Goal: Transaction & Acquisition: Purchase product/service

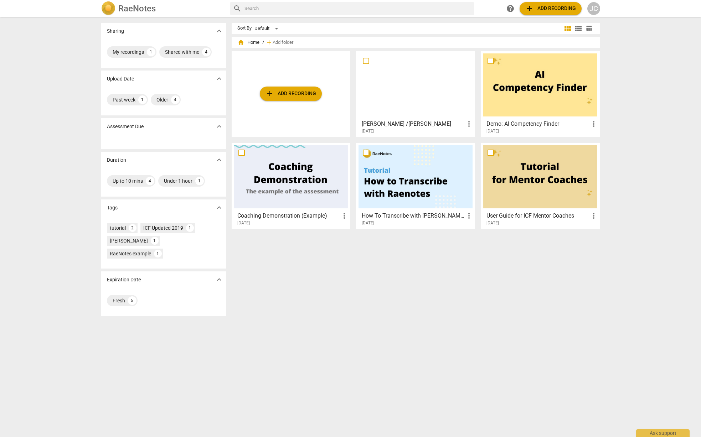
click at [401, 94] on div at bounding box center [416, 84] width 114 height 63
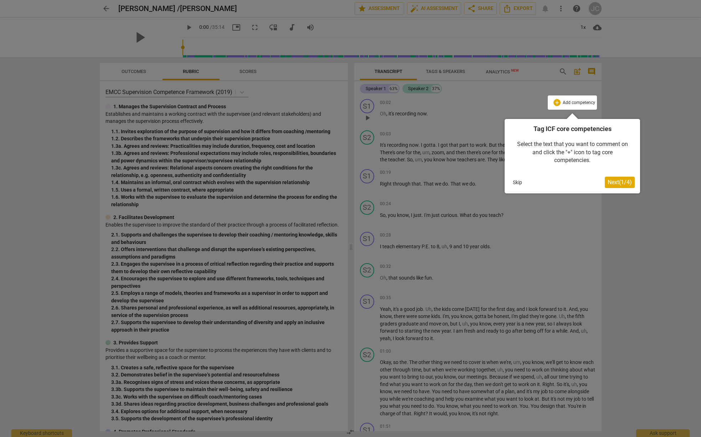
click at [136, 38] on div at bounding box center [350, 218] width 701 height 437
click at [614, 180] on span "Next ( 1 / 4 )" at bounding box center [620, 182] width 24 height 7
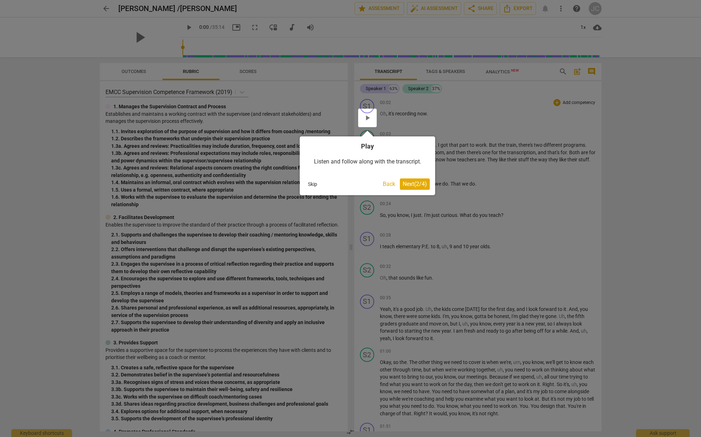
click at [314, 185] on button "Skip" at bounding box center [312, 184] width 15 height 11
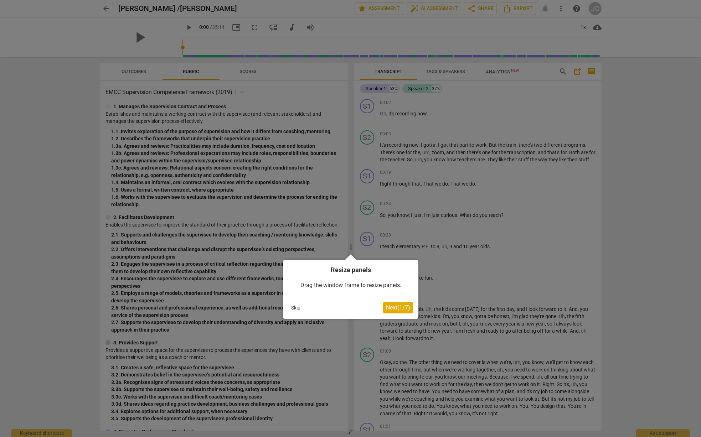
click at [395, 311] on span "Next ( 1 / 7 )" at bounding box center [398, 307] width 24 height 7
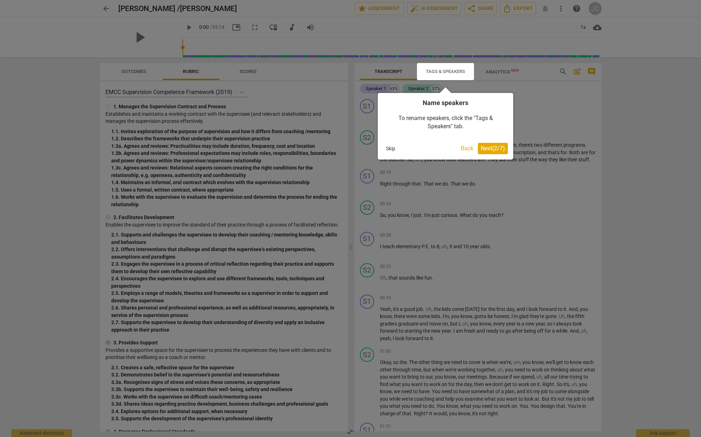
click at [493, 150] on span "Next ( 2 / 7 )" at bounding box center [493, 148] width 24 height 7
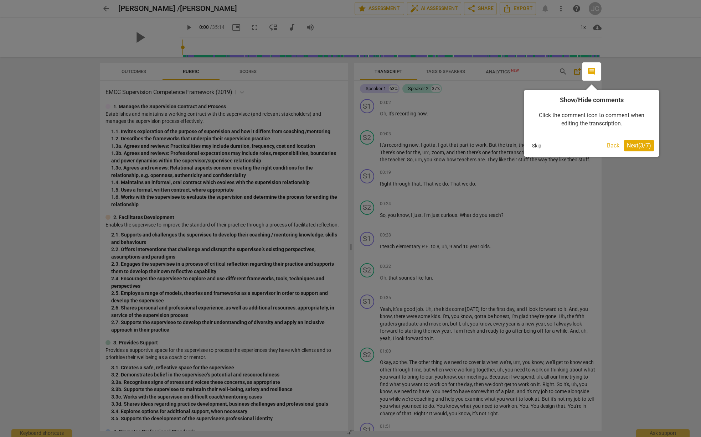
click at [636, 145] on span "Next ( 3 / 7 )" at bounding box center [639, 145] width 24 height 7
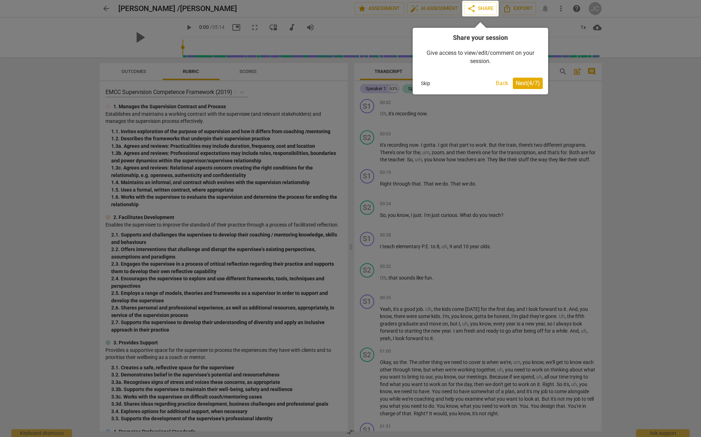
click at [530, 86] on span "Next ( 4 / 7 )" at bounding box center [528, 83] width 24 height 7
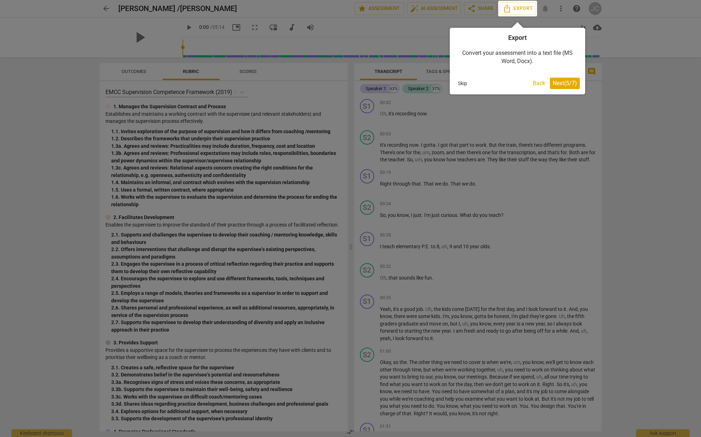
click at [558, 86] on span "Next ( 5 / 7 )" at bounding box center [565, 83] width 24 height 7
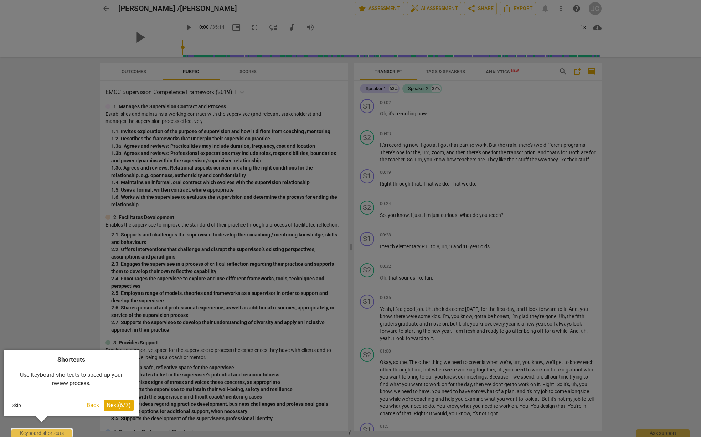
click at [114, 409] on button "Next ( 6 / 7 )" at bounding box center [119, 405] width 30 height 11
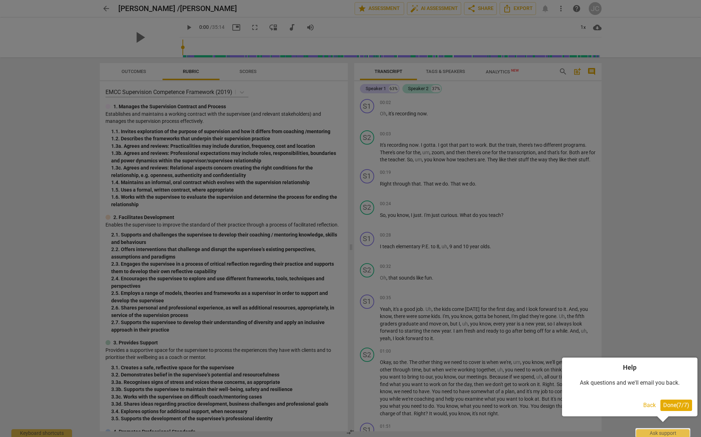
click at [681, 407] on span "Done ( 7 / 7 )" at bounding box center [676, 405] width 26 height 7
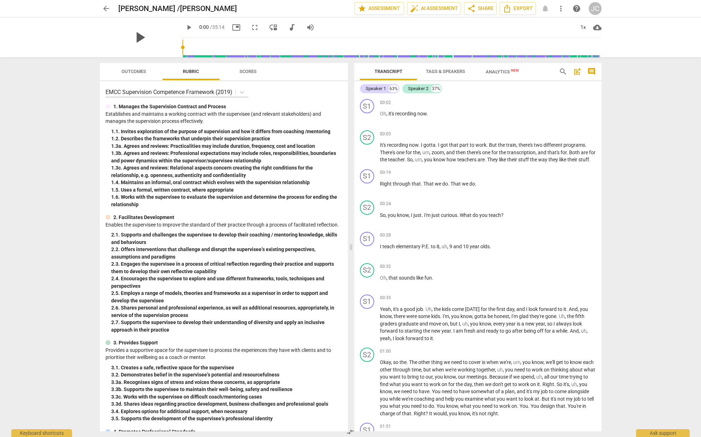
click at [133, 38] on span "play_arrow" at bounding box center [139, 37] width 19 height 19
click at [599, 114] on div "S1 play_arrow pause 00:02 + Add competency keyboard_arrow_right Oh , it's recor…" at bounding box center [477, 263] width 247 height 335
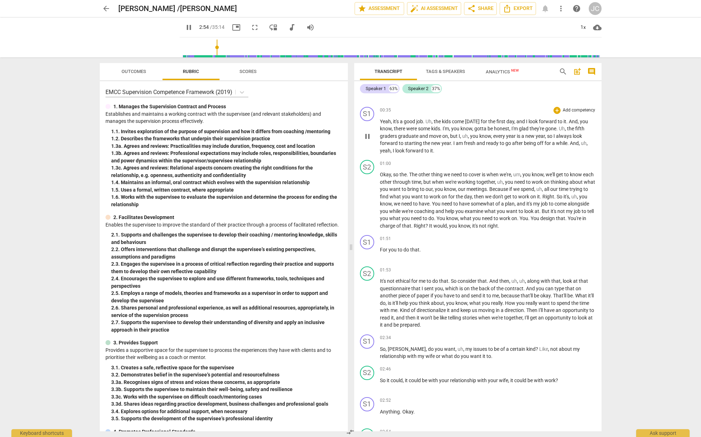
scroll to position [539, 0]
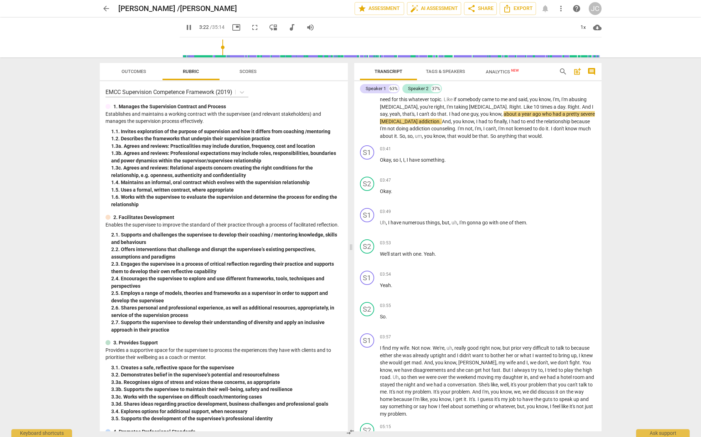
drag, startPoint x: 601, startPoint y: 132, endPoint x: 600, endPoint y: 116, distance: 15.4
click at [600, 116] on div "S1 play_arrow pause 00:02 + Add competency keyboard_arrow_right Oh , it's recor…" at bounding box center [477, 263] width 247 height 335
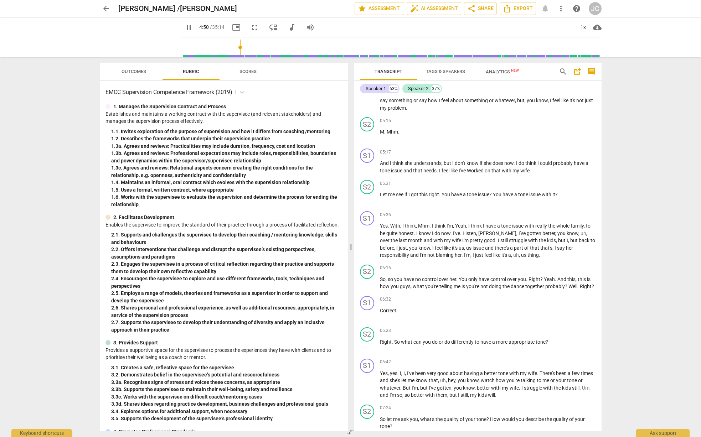
scroll to position [846, 0]
click at [131, 34] on span "pause" at bounding box center [139, 37] width 19 height 19
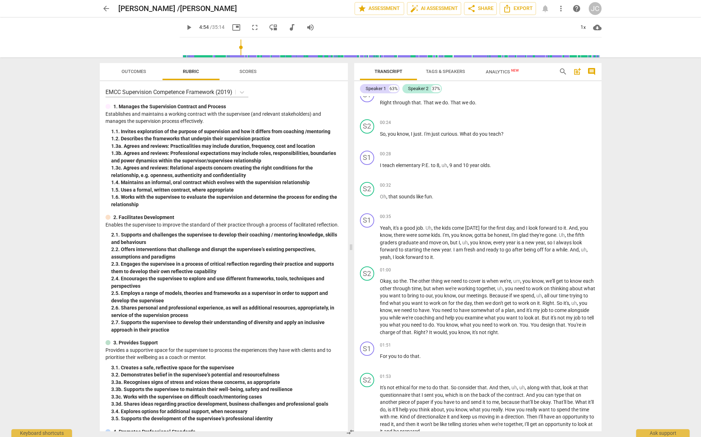
scroll to position [0, 0]
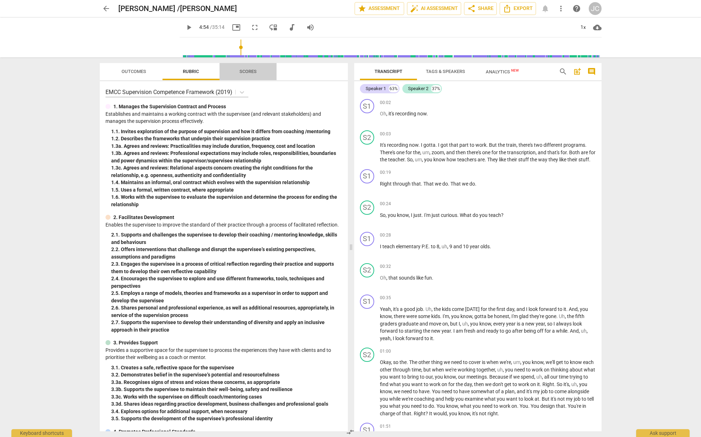
click at [252, 73] on span "Scores" at bounding box center [248, 71] width 17 height 5
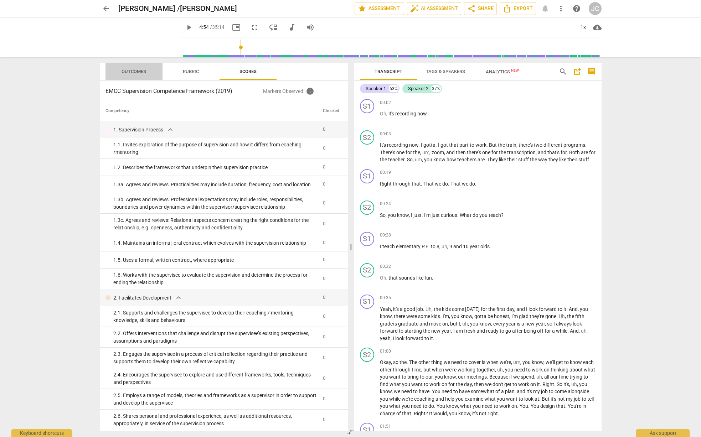
click at [132, 73] on span "Outcomes" at bounding box center [134, 71] width 25 height 5
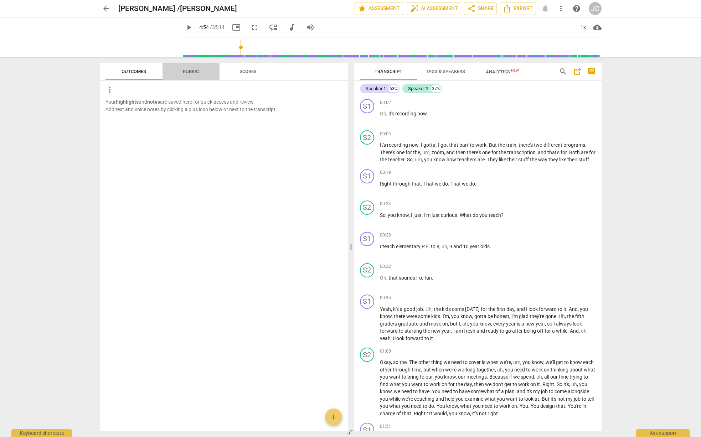
click at [191, 70] on span "Rubric" at bounding box center [191, 71] width 16 height 5
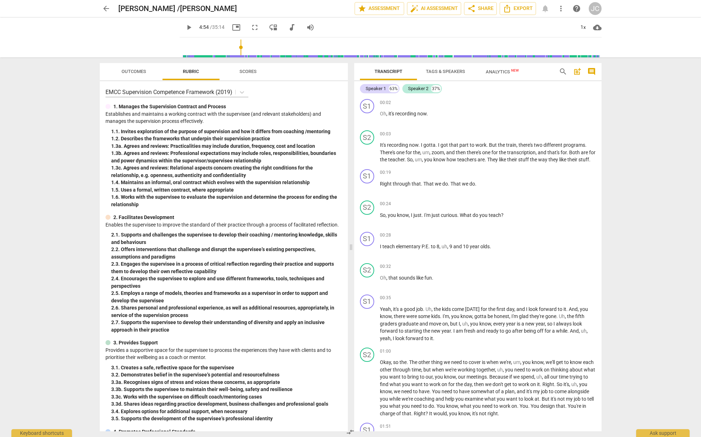
click at [243, 71] on span "Scores" at bounding box center [248, 71] width 17 height 5
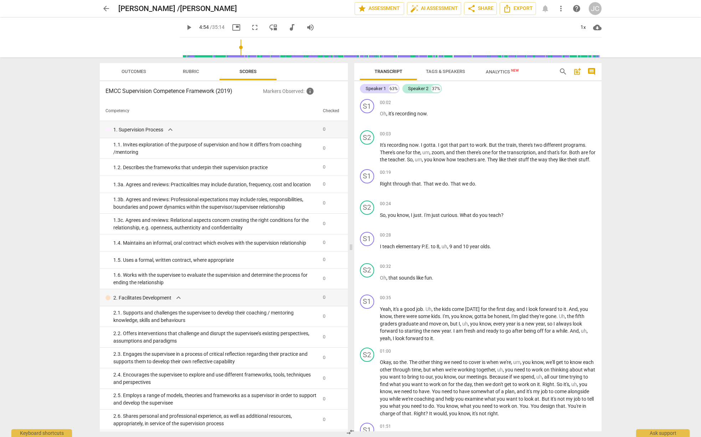
click at [180, 72] on span "Rubric" at bounding box center [190, 72] width 33 height 10
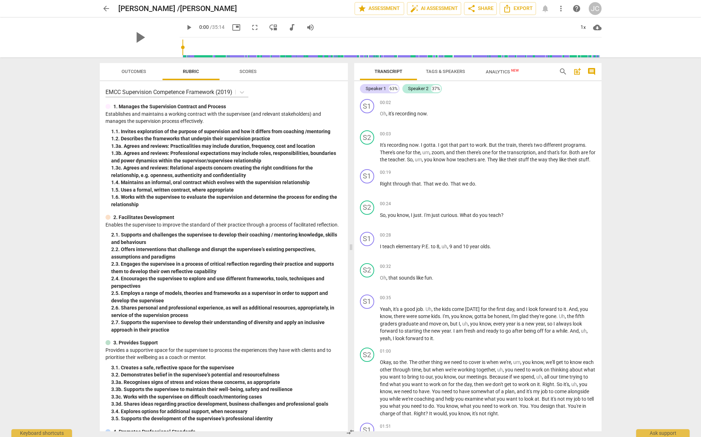
drag, startPoint x: 235, startPoint y: 50, endPoint x: 172, endPoint y: 58, distance: 63.6
click at [183, 58] on input "range" at bounding box center [392, 47] width 419 height 23
click at [131, 36] on span "play_arrow" at bounding box center [139, 37] width 19 height 19
click at [185, 29] on span "pause" at bounding box center [189, 27] width 9 height 9
type input "12"
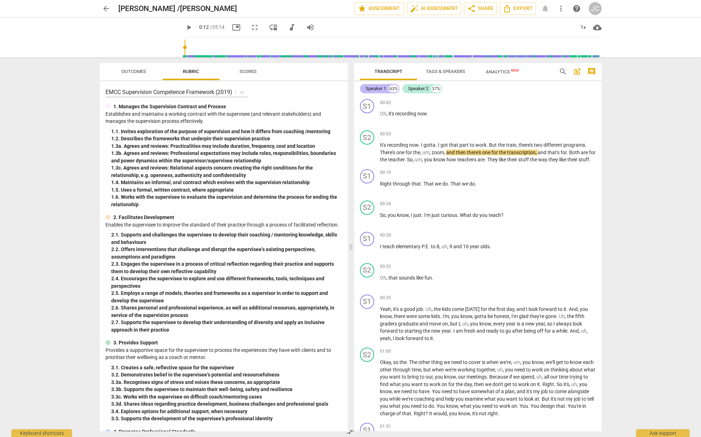
click at [377, 89] on div "Speaker 1" at bounding box center [376, 88] width 20 height 7
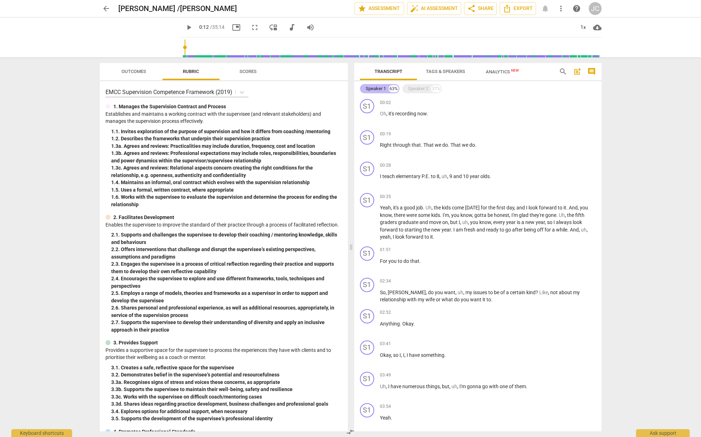
click at [373, 89] on div "Speaker 1" at bounding box center [376, 88] width 20 height 7
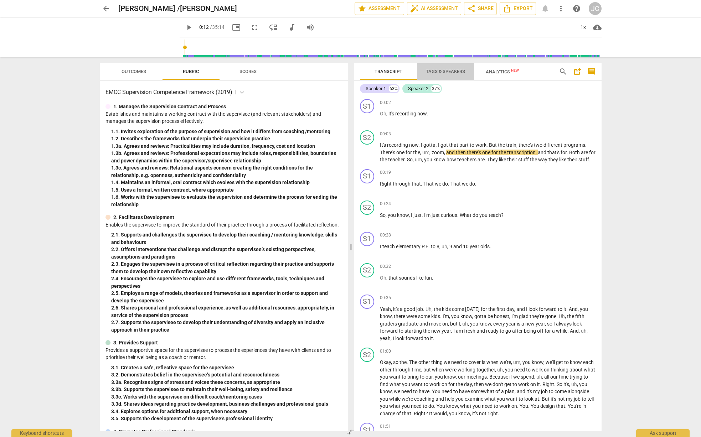
drag, startPoint x: 373, startPoint y: 89, endPoint x: 441, endPoint y: 72, distance: 70.2
click at [441, 72] on span "Tags & Speakers" at bounding box center [445, 71] width 39 height 5
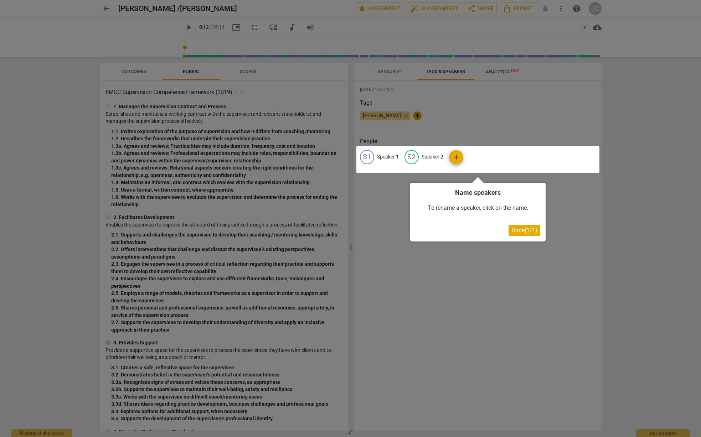
drag, startPoint x: 369, startPoint y: 158, endPoint x: 502, endPoint y: 154, distance: 133.0
click at [502, 154] on div at bounding box center [477, 159] width 243 height 27
click at [458, 157] on div at bounding box center [477, 159] width 243 height 27
click at [520, 232] on span "Done ( 1 / 1 )" at bounding box center [525, 230] width 26 height 7
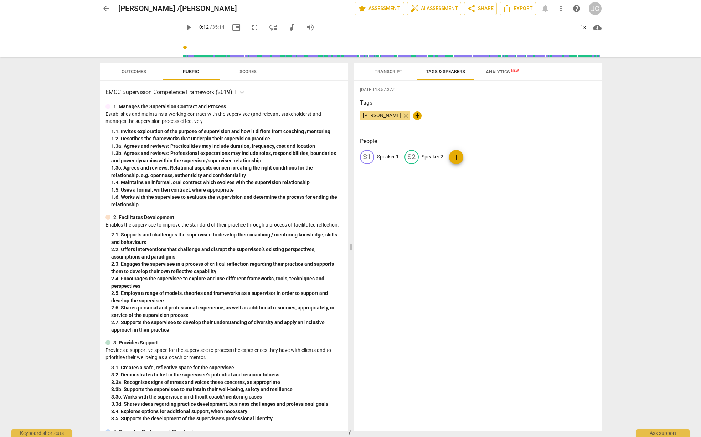
click at [457, 158] on span "add" at bounding box center [456, 157] width 9 height 9
type input "Kevin J"
click at [548, 158] on span "add" at bounding box center [547, 157] width 9 height 9
click at [513, 159] on span "add" at bounding box center [517, 157] width 9 height 9
type input "John C"
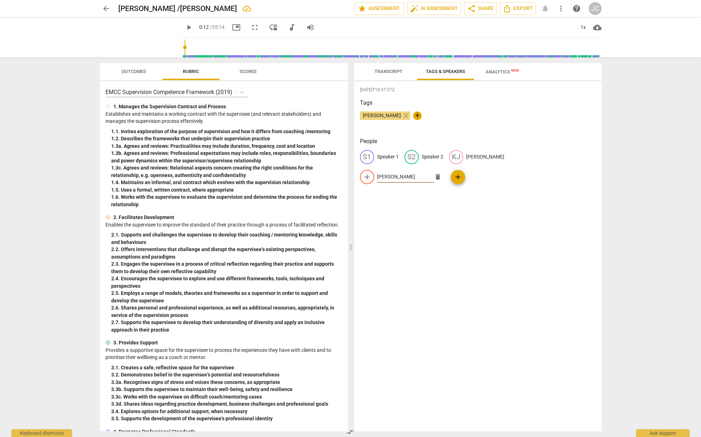
click at [462, 173] on span "add" at bounding box center [458, 177] width 9 height 9
click at [383, 71] on span "Transcript" at bounding box center [389, 71] width 28 height 5
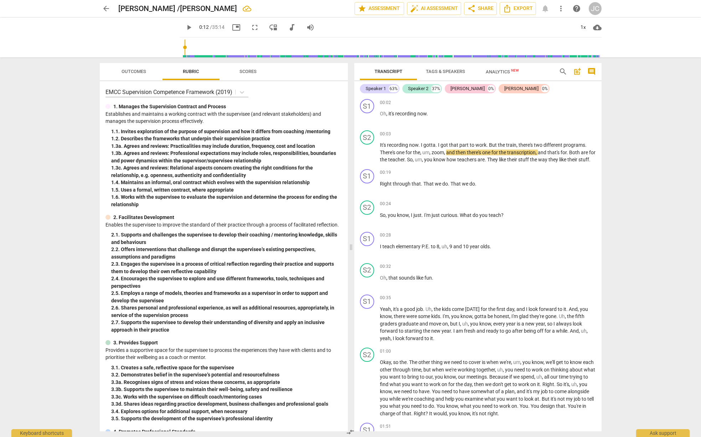
click at [458, 89] on div "Kevin J" at bounding box center [468, 88] width 34 height 7
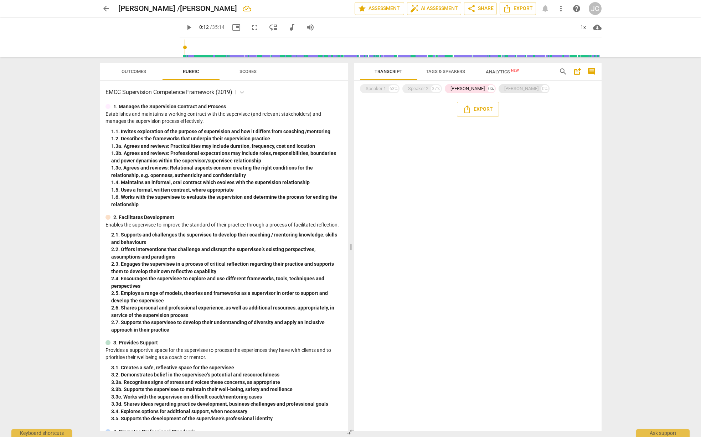
drag, startPoint x: 457, startPoint y: 89, endPoint x: 489, endPoint y: 87, distance: 31.8
click at [504, 87] on div "John C" at bounding box center [521, 88] width 34 height 7
drag, startPoint x: 488, startPoint y: 88, endPoint x: 533, endPoint y: 85, distance: 45.0
click at [534, 85] on div "Speaker 1 63% Speaker 2 37% Kevin J 0% John C 0%" at bounding box center [478, 89] width 236 height 12
drag, startPoint x: 530, startPoint y: 89, endPoint x: 515, endPoint y: 102, distance: 19.2
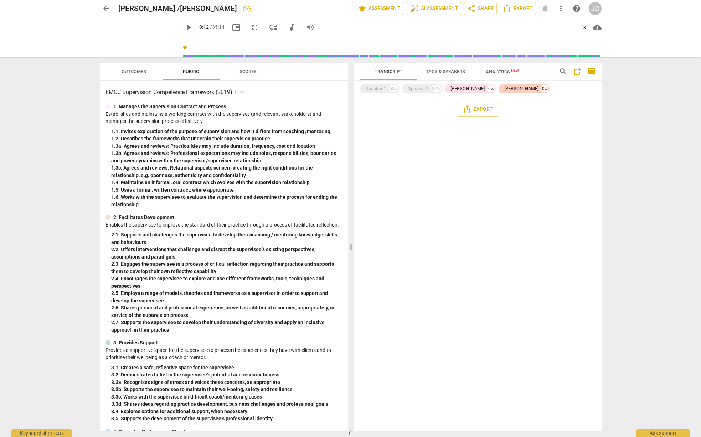
click at [515, 102] on div "Export" at bounding box center [477, 109] width 247 height 26
click at [421, 90] on div "Speaker 2" at bounding box center [418, 88] width 20 height 7
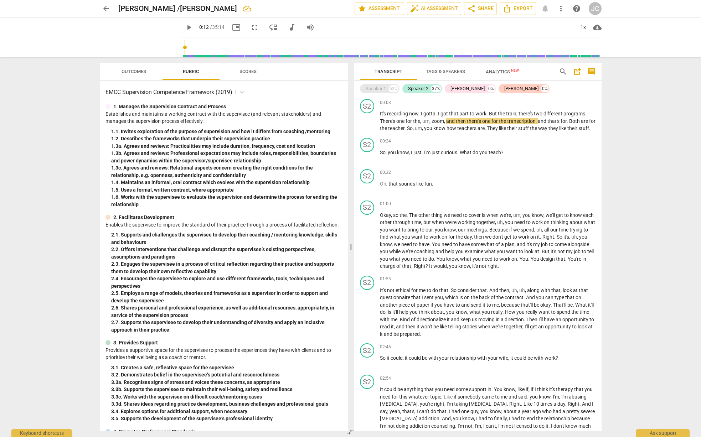
drag, startPoint x: 421, startPoint y: 90, endPoint x: 379, endPoint y: 91, distance: 41.7
click at [379, 91] on div "Speaker 1" at bounding box center [376, 88] width 20 height 7
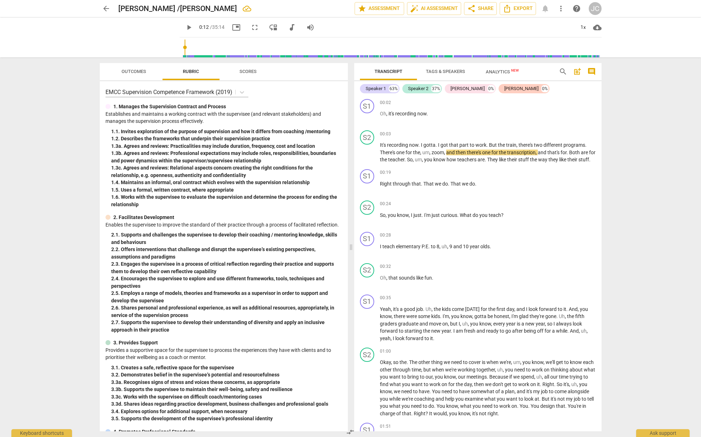
drag, startPoint x: 378, startPoint y: 91, endPoint x: 545, endPoint y: 93, distance: 166.8
click at [545, 93] on div "Speaker 1 63% Speaker 2 37% Kevin J 0% John C 0%" at bounding box center [478, 89] width 236 height 12
drag, startPoint x: 482, startPoint y: 87, endPoint x: 493, endPoint y: 87, distance: 11.8
drag, startPoint x: 493, startPoint y: 87, endPoint x: 460, endPoint y: 88, distance: 33.9
click at [460, 88] on div "Kevin J" at bounding box center [468, 88] width 34 height 7
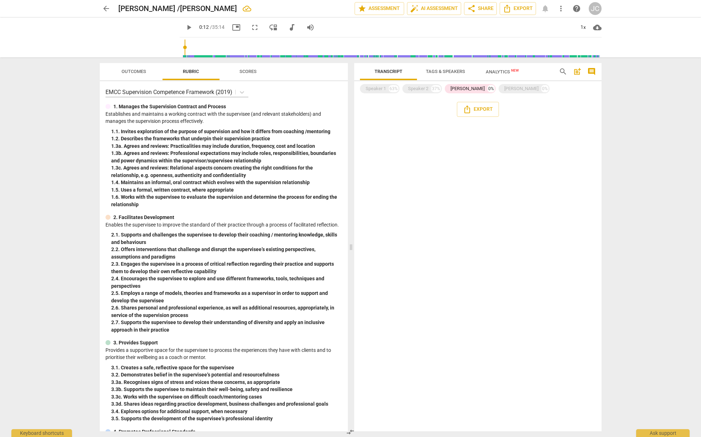
drag, startPoint x: 459, startPoint y: 88, endPoint x: 443, endPoint y: 91, distance: 16.4
click at [459, 88] on div "Kevin J" at bounding box center [468, 88] width 34 height 7
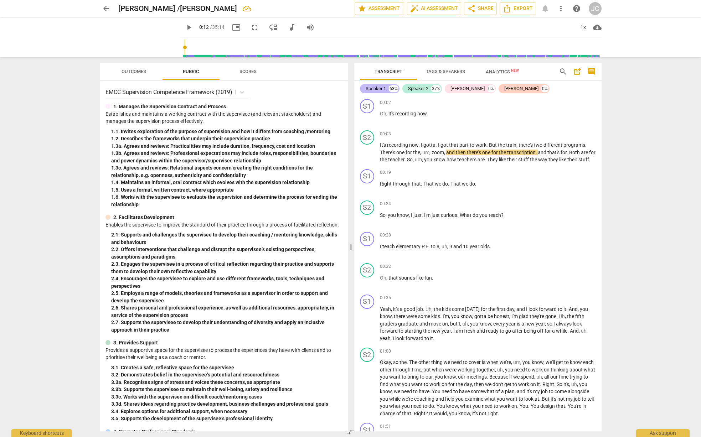
click at [378, 90] on div "Speaker 1" at bounding box center [376, 88] width 20 height 7
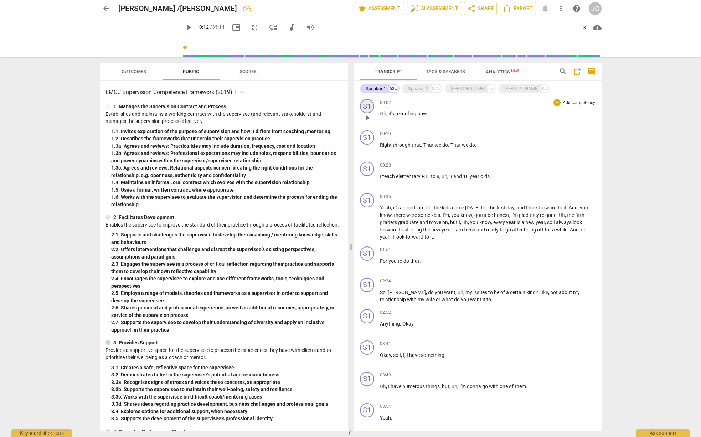
click at [367, 106] on div "S1" at bounding box center [367, 106] width 14 height 14
click at [416, 142] on div "Speaker 1" at bounding box center [393, 140] width 53 height 11
click at [385, 169] on li "Kevin J" at bounding box center [394, 168] width 54 height 14
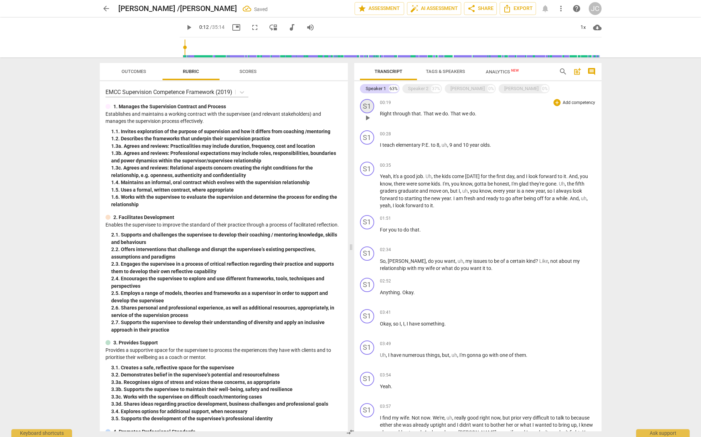
click at [370, 108] on div "S1" at bounding box center [367, 106] width 14 height 14
click at [416, 141] on div "Speaker 1" at bounding box center [393, 140] width 53 height 11
click at [417, 125] on div at bounding box center [350, 218] width 701 height 437
click at [393, 139] on div "Speaker 1" at bounding box center [393, 140] width 53 height 11
click at [393, 139] on li "Speaker 1" at bounding box center [394, 141] width 54 height 14
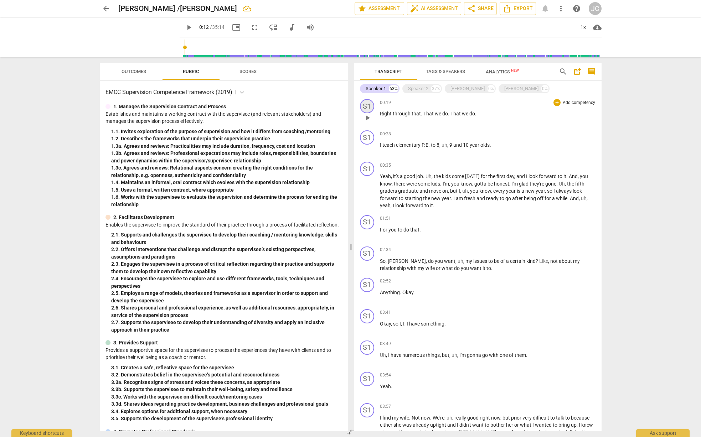
click at [369, 106] on div "S1" at bounding box center [367, 106] width 14 height 14
click at [369, 106] on div at bounding box center [350, 218] width 701 height 437
click at [368, 117] on span "play_arrow" at bounding box center [367, 118] width 9 height 9
click at [366, 105] on div "S1" at bounding box center [367, 106] width 14 height 14
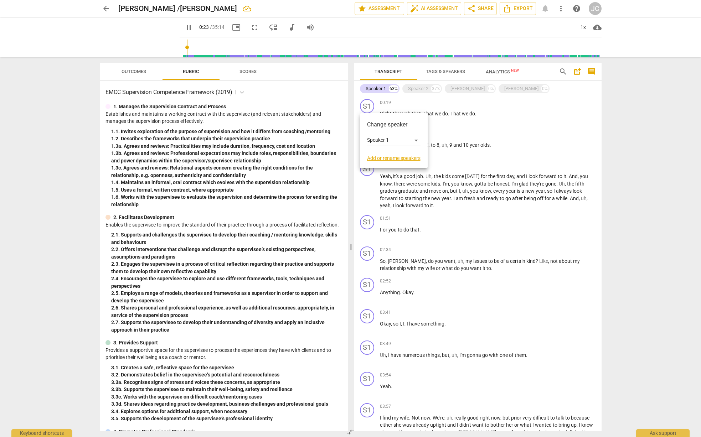
click at [366, 105] on div at bounding box center [350, 218] width 701 height 437
click at [137, 38] on span "pause" at bounding box center [139, 37] width 19 height 19
type input "26"
click at [368, 107] on div "S1" at bounding box center [367, 106] width 14 height 14
click at [377, 124] on h3 "Change speaker" at bounding box center [393, 124] width 53 height 9
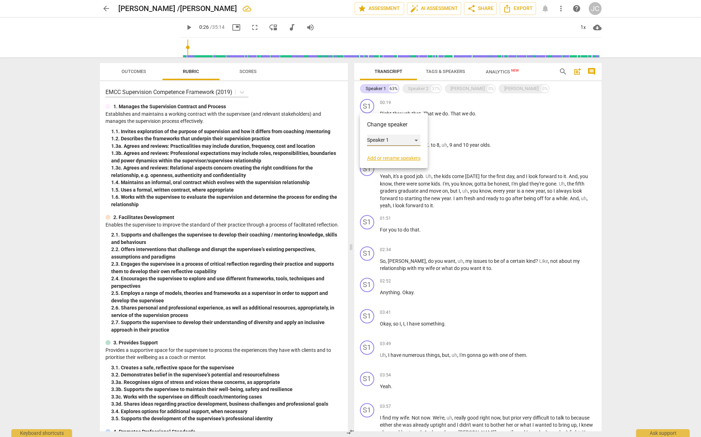
drag, startPoint x: 391, startPoint y: 138, endPoint x: 375, endPoint y: 139, distance: 16.8
click at [375, 139] on div "Speaker 1" at bounding box center [393, 140] width 53 height 11
click at [384, 165] on li "Kevin J" at bounding box center [394, 168] width 54 height 14
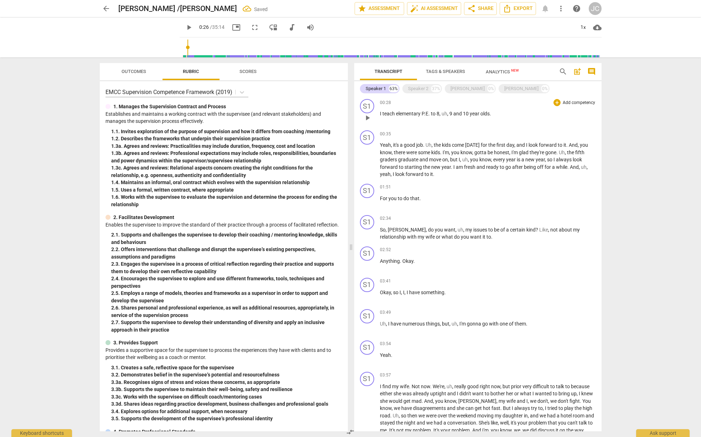
click at [572, 103] on p "Add competency" at bounding box center [579, 103] width 34 height 6
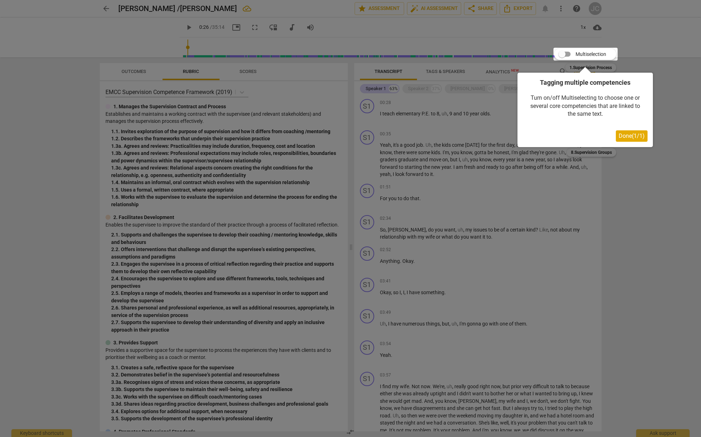
click at [629, 135] on span "Done ( 1 / 1 )" at bounding box center [632, 136] width 26 height 7
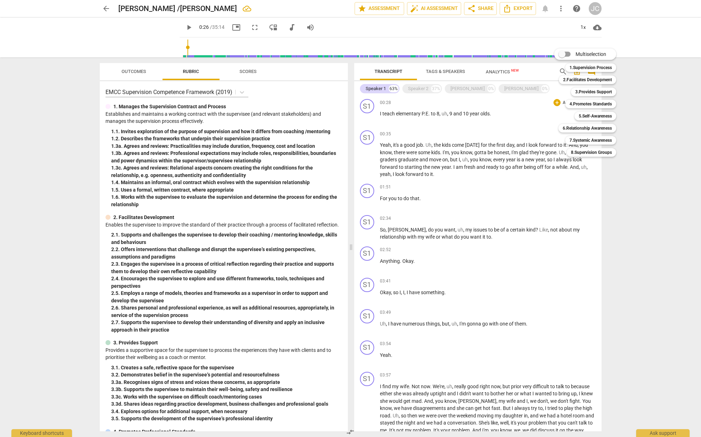
click at [556, 102] on div "Multiselection m 1.Supervision Process 1 2.Facilitates Development 2 3.Provides…" at bounding box center [590, 103] width 78 height 112
click at [555, 104] on div "Multiselection m 1.Supervision Process 1 2.Facilitates Development 2 3.Provides…" at bounding box center [590, 103] width 78 height 112
drag, startPoint x: 564, startPoint y: 55, endPoint x: 570, endPoint y: 55, distance: 6.1
click at [570, 55] on input "Multiselection" at bounding box center [562, 54] width 17 height 17
checkbox input "true"
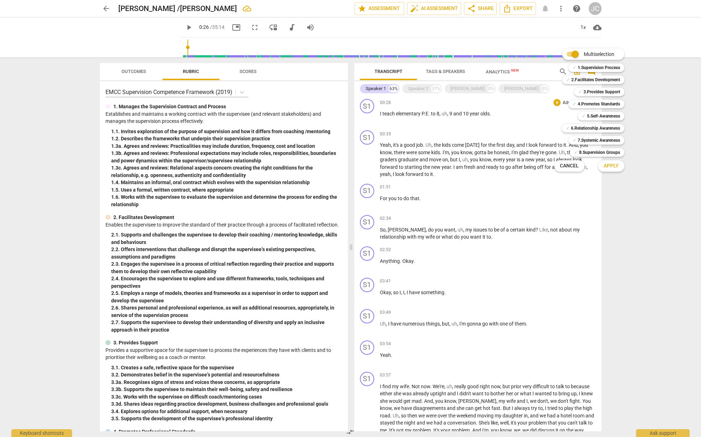
click at [612, 165] on span "Apply" at bounding box center [611, 166] width 15 height 7
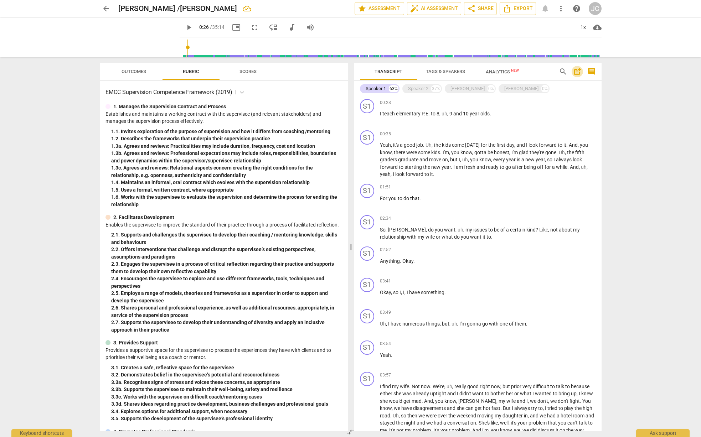
click at [577, 73] on span "post_add" at bounding box center [577, 71] width 9 height 9
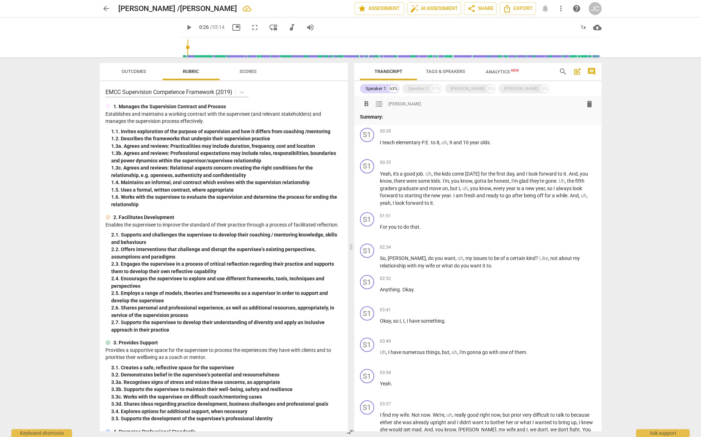
click at [594, 71] on span "comment" at bounding box center [591, 71] width 9 height 9
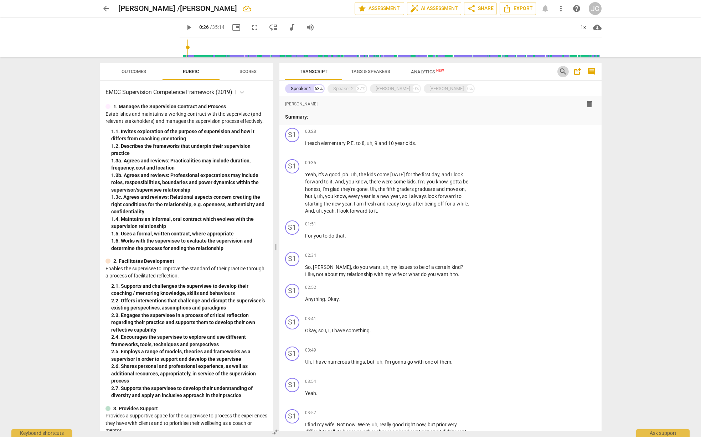
click at [560, 72] on span "search" at bounding box center [563, 71] width 9 height 9
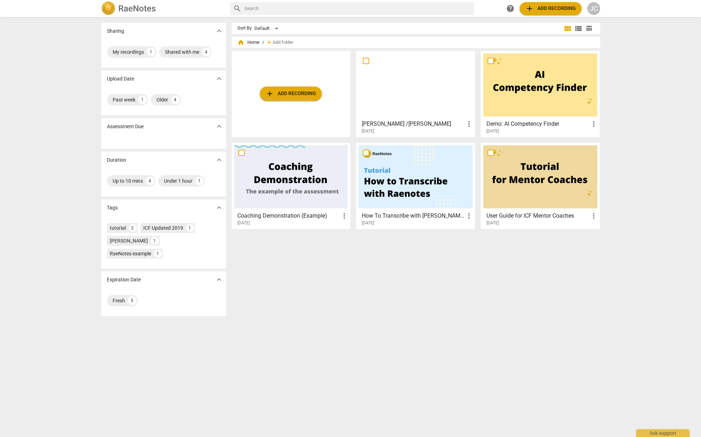
click at [400, 96] on div at bounding box center [416, 84] width 114 height 63
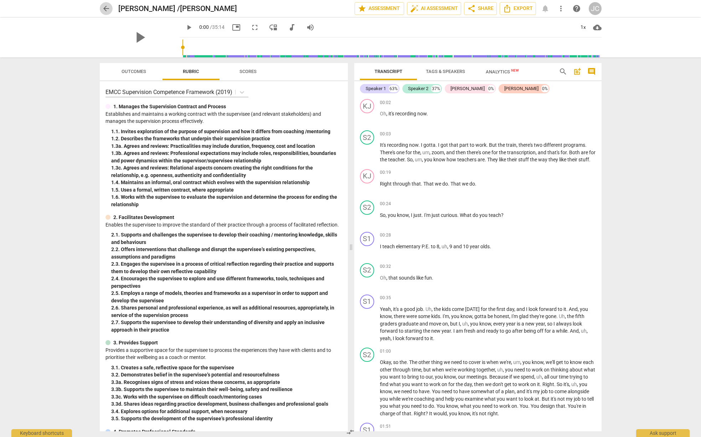
click at [106, 7] on span "arrow_back" at bounding box center [106, 8] width 9 height 9
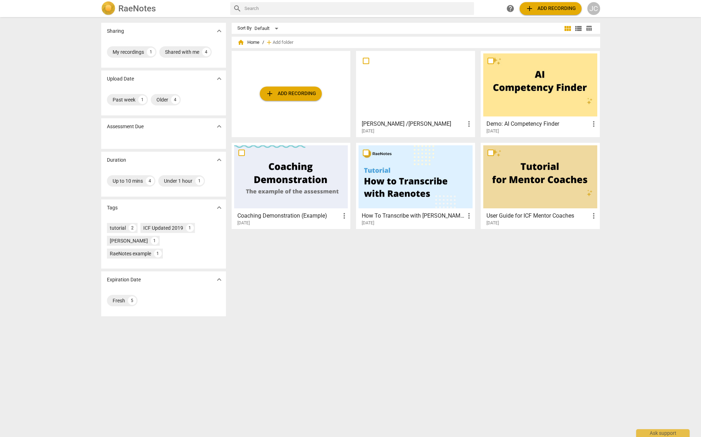
click at [537, 7] on span "add Add recording" at bounding box center [550, 8] width 51 height 9
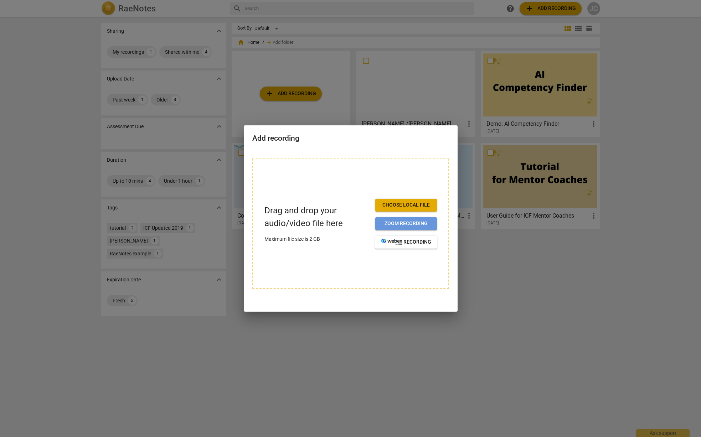
click at [388, 226] on span "Zoom recording" at bounding box center [406, 223] width 50 height 7
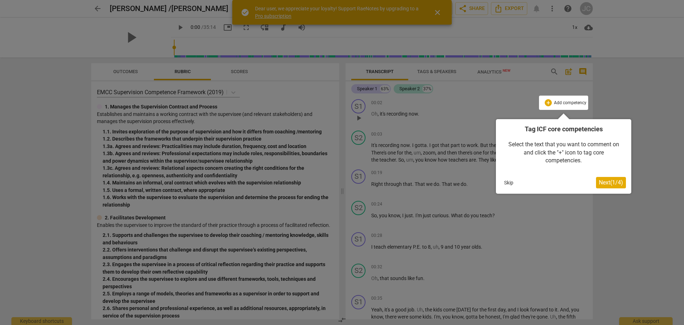
click at [612, 185] on span "Next ( 1 / 4 )" at bounding box center [611, 182] width 24 height 7
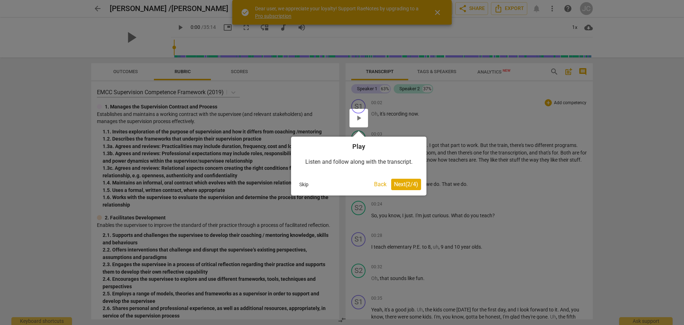
click at [407, 189] on button "Next ( 2 / 4 )" at bounding box center [406, 184] width 30 height 11
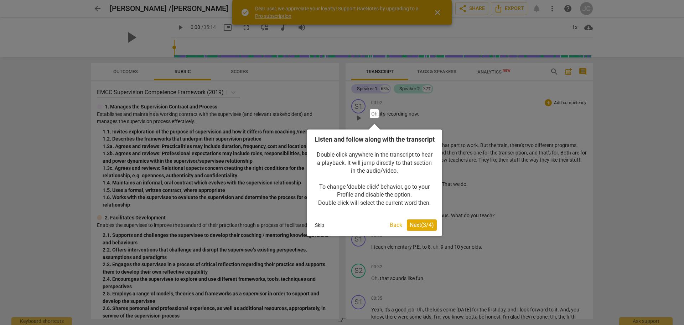
click at [428, 228] on span "Next ( 3 / 4 )" at bounding box center [422, 224] width 24 height 7
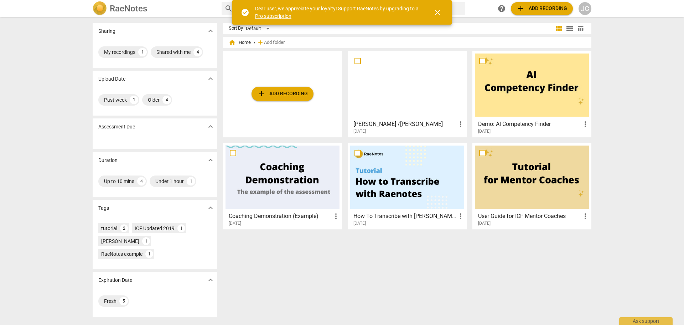
click at [436, 11] on span "close" at bounding box center [437, 12] width 9 height 9
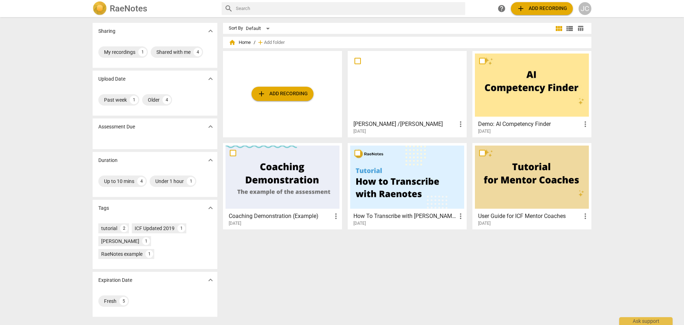
click at [556, 29] on span "view_module" at bounding box center [559, 28] width 9 height 9
click at [557, 29] on span "view_module" at bounding box center [559, 28] width 9 height 9
click at [568, 29] on span "view_list" at bounding box center [570, 28] width 9 height 9
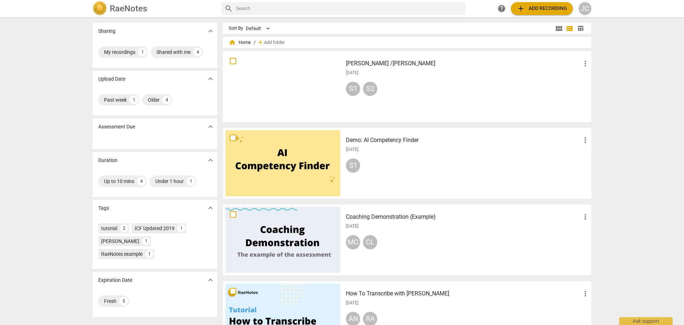
click at [578, 30] on span "table_chart" at bounding box center [581, 28] width 7 height 7
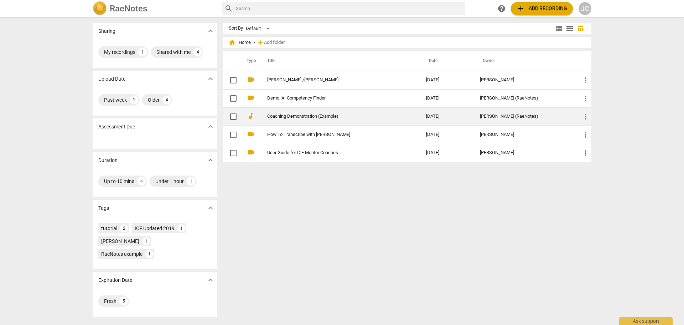
click at [276, 120] on td "Coaching Demonstration (Example)" at bounding box center [340, 116] width 162 height 18
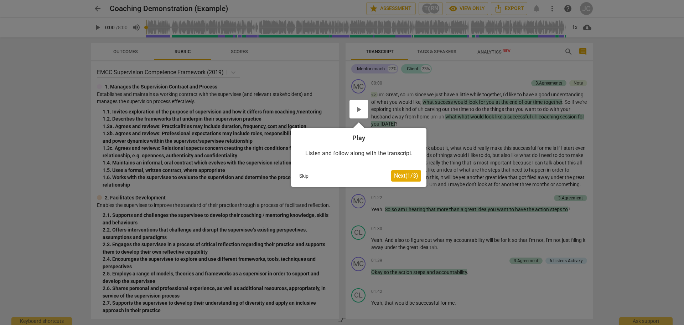
click at [404, 179] on span "Next ( 1 / 3 )" at bounding box center [406, 175] width 24 height 7
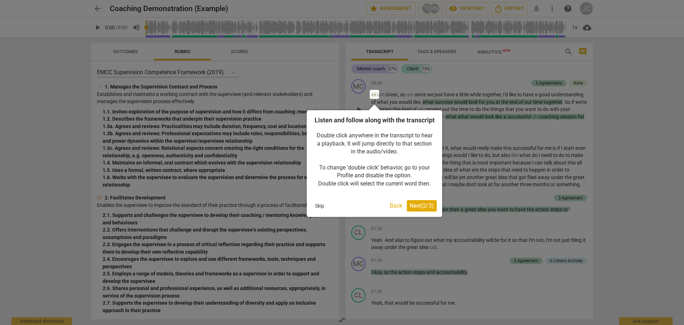
click at [389, 211] on button "Back" at bounding box center [396, 205] width 18 height 11
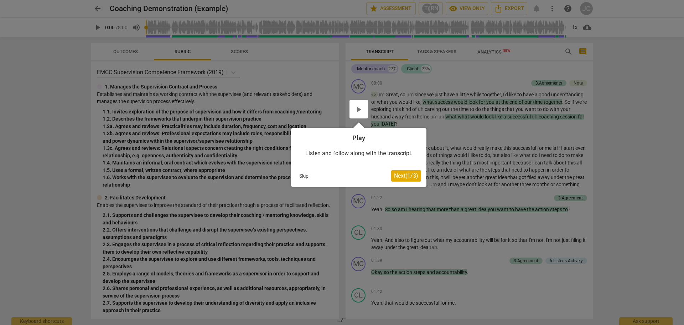
click at [397, 173] on span "Next ( 1 / 3 )" at bounding box center [406, 175] width 24 height 7
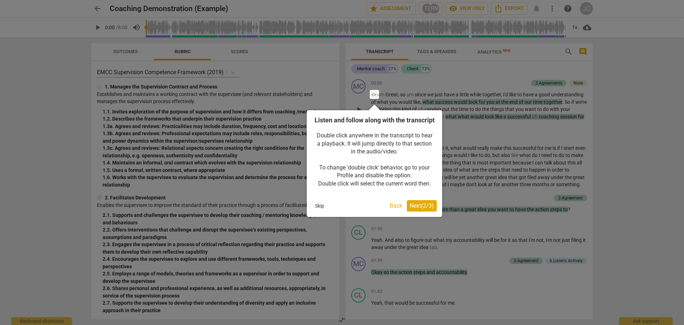
click at [419, 209] on span "Next ( 2 / 3 )" at bounding box center [422, 205] width 24 height 7
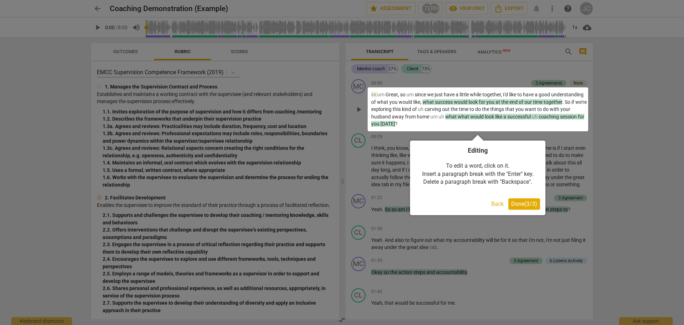
click at [523, 205] on span "Done ( 3 / 3 )" at bounding box center [525, 203] width 26 height 7
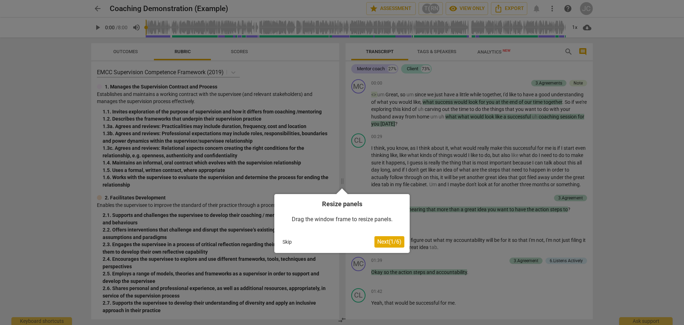
click at [397, 243] on span "Next ( 1 / 6 )" at bounding box center [390, 241] width 24 height 7
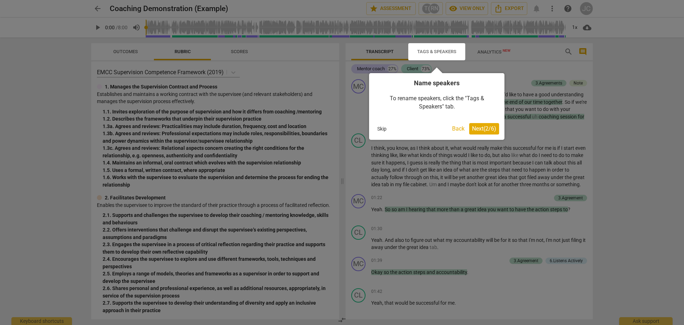
click at [480, 132] on span "Next ( 2 / 6 )" at bounding box center [484, 128] width 24 height 7
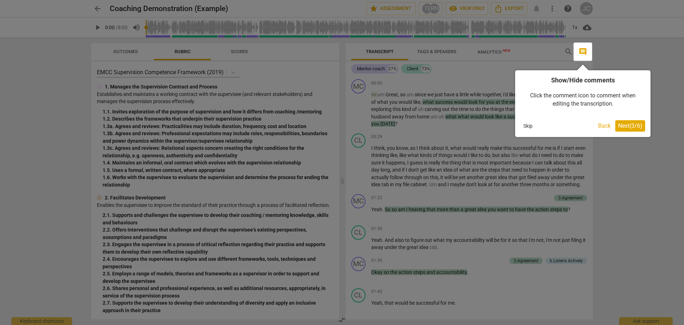
click at [628, 128] on span "Next ( 3 / 6 )" at bounding box center [631, 125] width 24 height 7
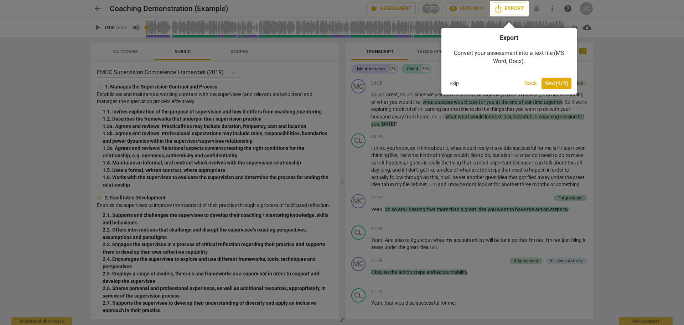
click at [546, 85] on span "Next ( 4 / 6 )" at bounding box center [557, 83] width 24 height 7
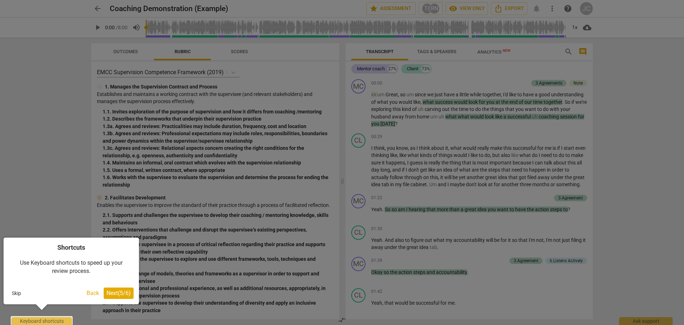
click at [117, 297] on button "Next ( 5 / 6 )" at bounding box center [119, 292] width 30 height 11
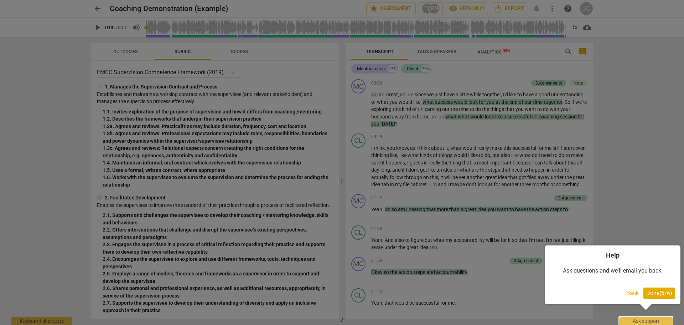
click at [654, 294] on span "Done ( 6 / 6 )" at bounding box center [660, 292] width 26 height 7
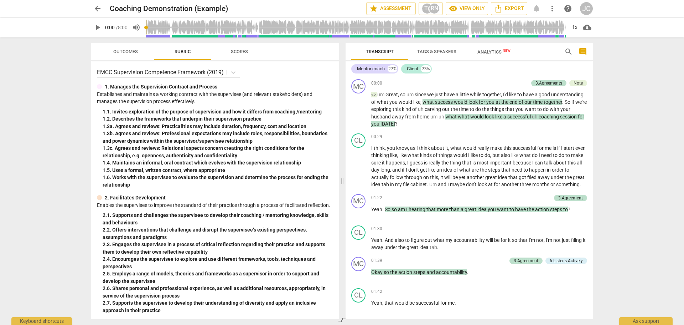
click at [97, 29] on span "play_arrow" at bounding box center [97, 27] width 9 height 9
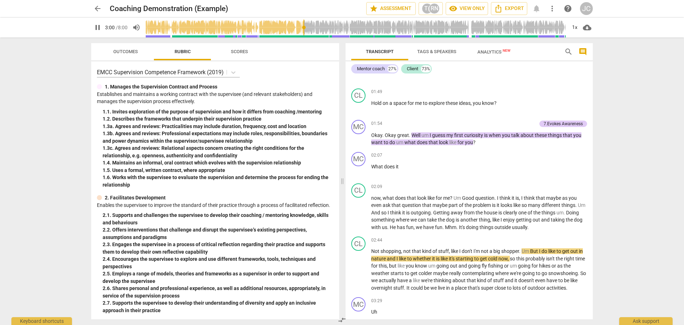
drag, startPoint x: 225, startPoint y: 27, endPoint x: 304, endPoint y: 33, distance: 79.7
click at [304, 33] on input "range" at bounding box center [356, 27] width 421 height 23
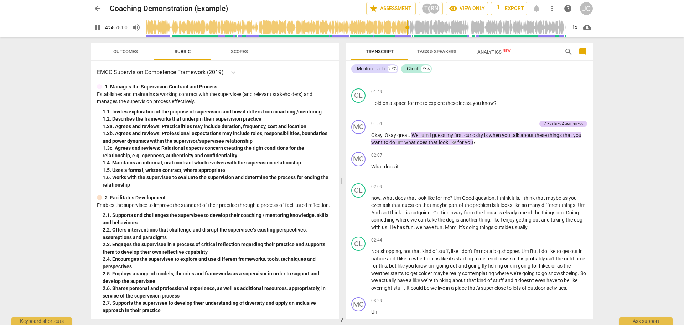
drag, startPoint x: 307, startPoint y: 27, endPoint x: 407, endPoint y: 35, distance: 100.8
click at [407, 35] on input "range" at bounding box center [356, 27] width 421 height 23
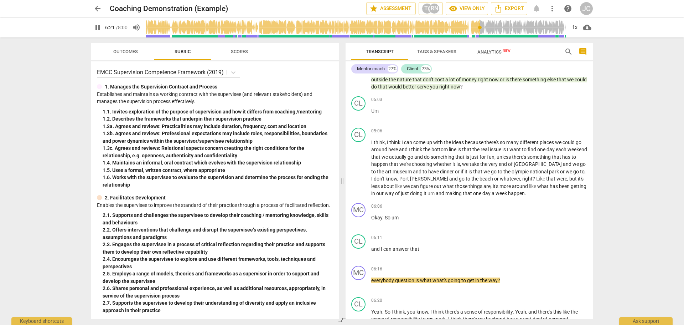
drag, startPoint x: 414, startPoint y: 27, endPoint x: 481, endPoint y: 24, distance: 67.5
click at [481, 24] on input "range" at bounding box center [356, 27] width 421 height 23
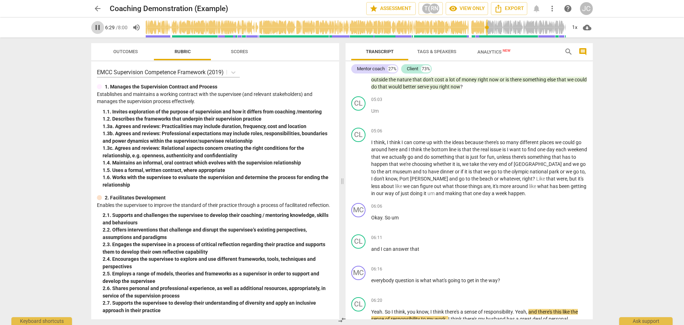
click at [99, 29] on span "pause" at bounding box center [97, 27] width 9 height 9
type input "389"
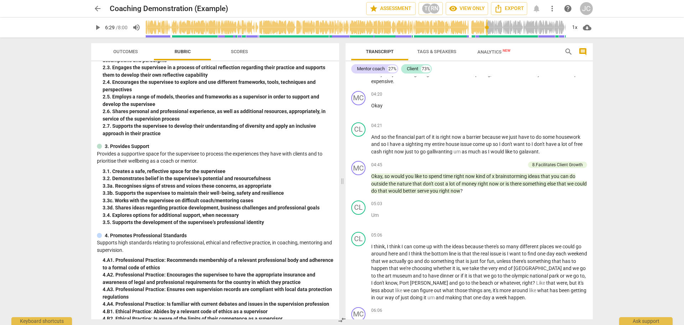
scroll to position [135, 0]
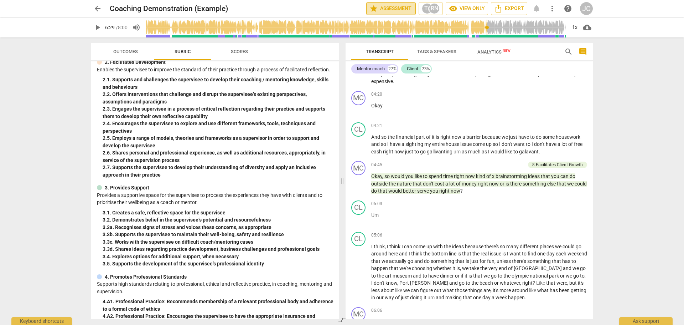
click at [391, 9] on span "star Assessment" at bounding box center [391, 8] width 43 height 9
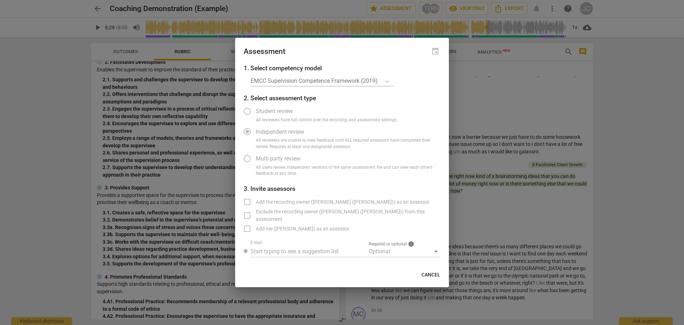
click at [429, 276] on span "Cancel" at bounding box center [431, 274] width 19 height 7
radio input "false"
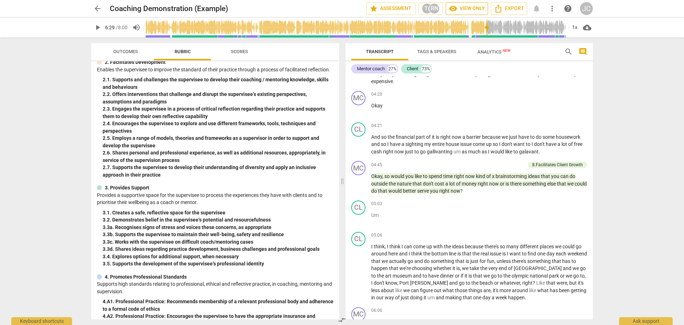
click at [465, 9] on span "visibility View only" at bounding box center [467, 8] width 36 height 9
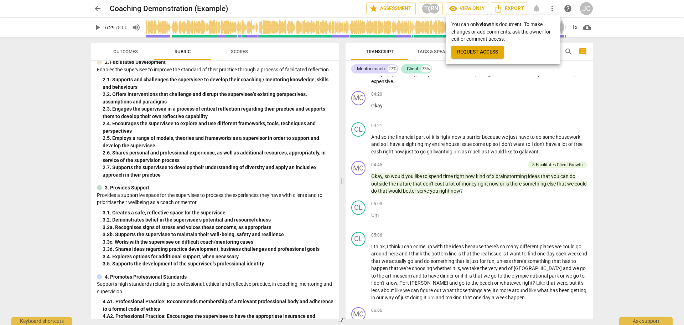
click at [640, 64] on div at bounding box center [342, 162] width 684 height 325
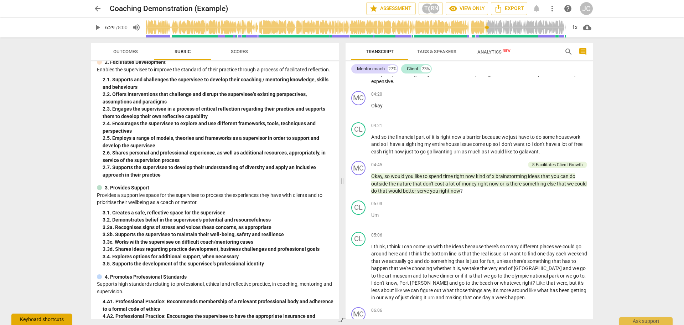
click at [47, 319] on div "Keyboard shortcuts" at bounding box center [41, 318] width 61 height 11
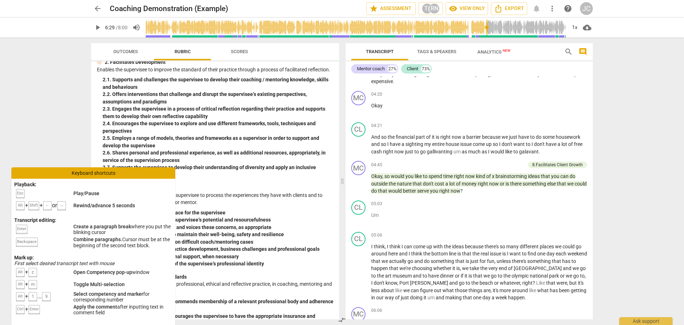
click at [68, 140] on div "arrow_back Coaching Demonstration (Example) star Assessment T( RN visibility Vi…" at bounding box center [342, 162] width 684 height 325
click at [68, 149] on div "arrow_back Coaching Demonstration (Example) star Assessment T( RN visibility Vi…" at bounding box center [342, 162] width 684 height 325
drag, startPoint x: 143, startPoint y: 175, endPoint x: 140, endPoint y: 183, distance: 8.1
click at [140, 183] on div "Keyboard shortcuts Playback: Esc Play/Pause Alt + Shift + ← or → Rewind/advance…" at bounding box center [93, 246] width 164 height 158
click at [59, 170] on div "Keyboard shortcuts" at bounding box center [93, 172] width 164 height 11
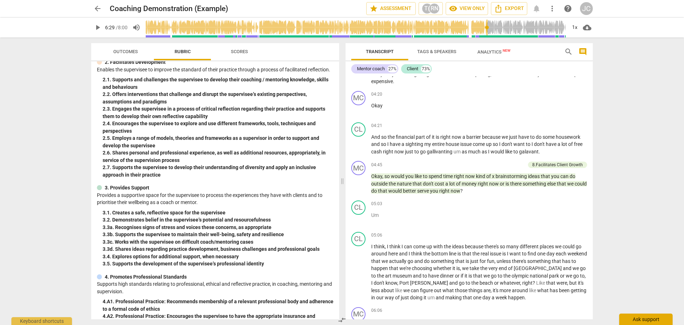
click at [633, 317] on div "Ask support" at bounding box center [646, 318] width 53 height 11
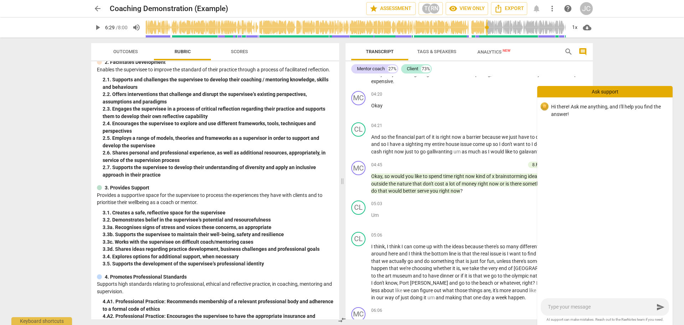
click at [636, 94] on div "Ask support" at bounding box center [605, 91] width 135 height 11
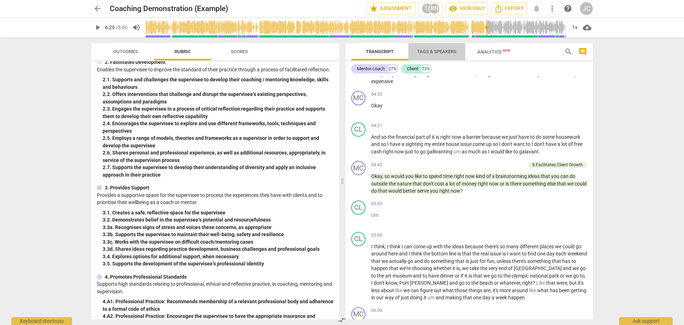
click at [448, 51] on span "Tags & Speakers" at bounding box center [436, 51] width 39 height 5
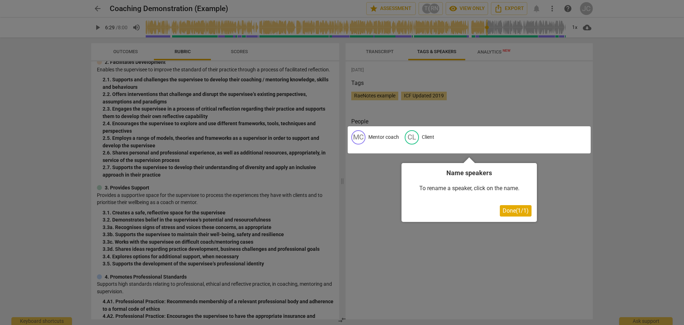
click at [513, 212] on span "Done ( 1 / 1 )" at bounding box center [516, 210] width 26 height 7
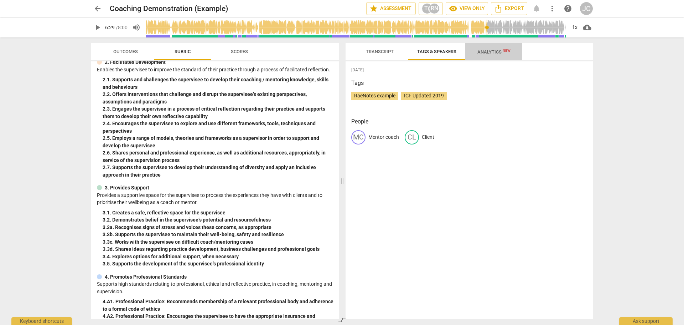
click at [488, 54] on span "Analytics New" at bounding box center [494, 51] width 33 height 5
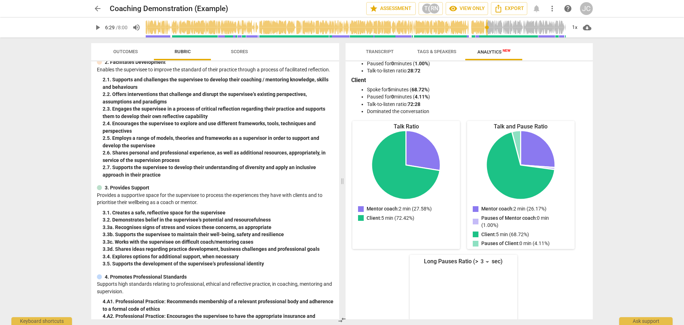
scroll to position [0, 0]
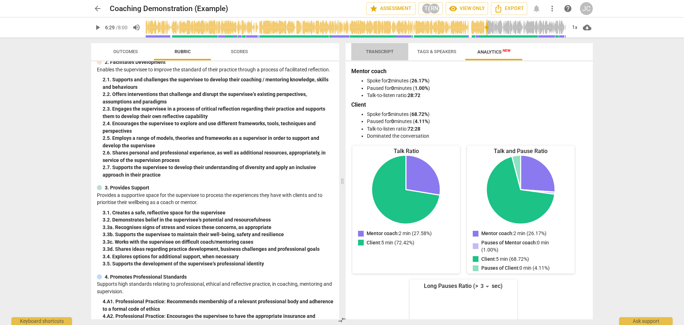
click at [373, 51] on span "Transcript" at bounding box center [380, 51] width 28 height 5
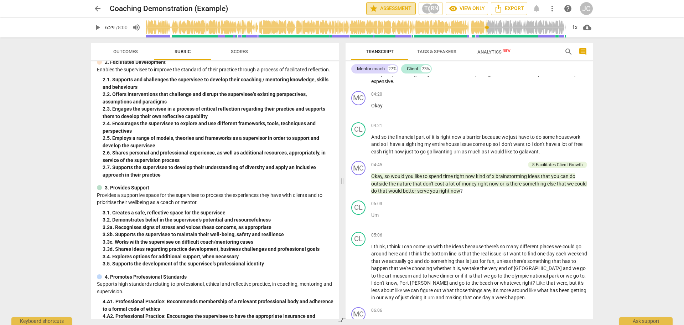
click at [389, 12] on span "star Assessment" at bounding box center [391, 8] width 43 height 9
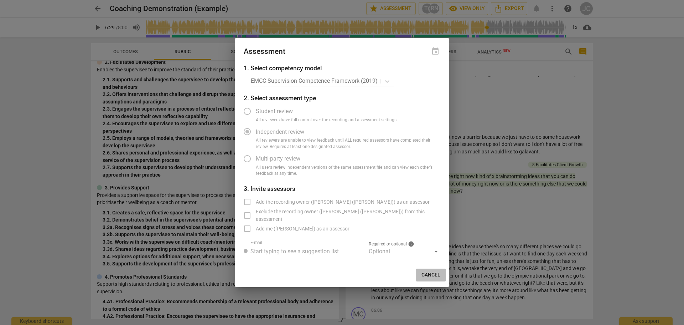
click at [427, 274] on span "Cancel" at bounding box center [431, 274] width 19 height 7
radio input "false"
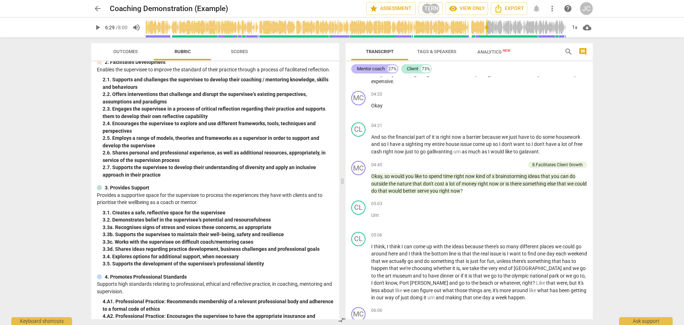
click at [373, 72] on div "Mentor coach" at bounding box center [371, 68] width 28 height 7
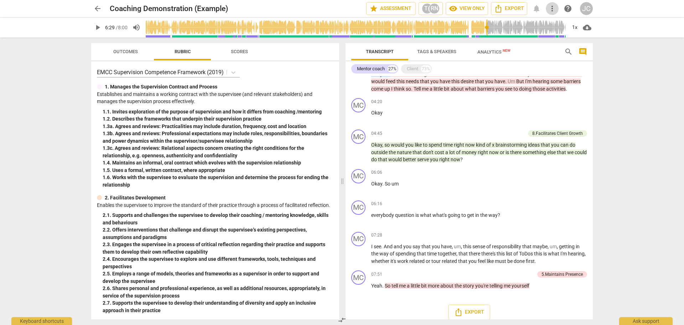
click at [552, 9] on span "more_vert" at bounding box center [552, 8] width 9 height 9
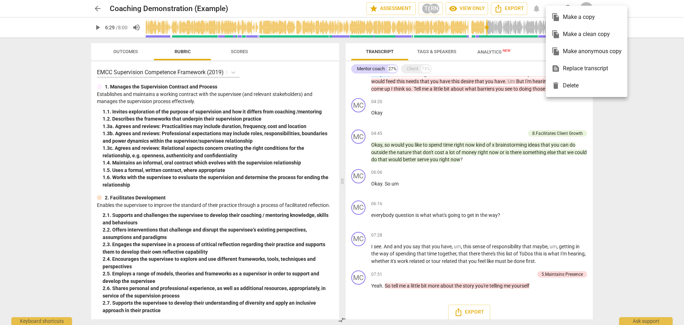
click at [651, 31] on div at bounding box center [342, 162] width 684 height 325
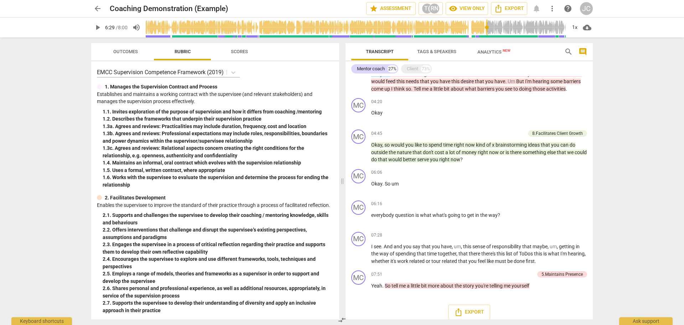
click at [569, 8] on span "help" at bounding box center [568, 8] width 9 height 9
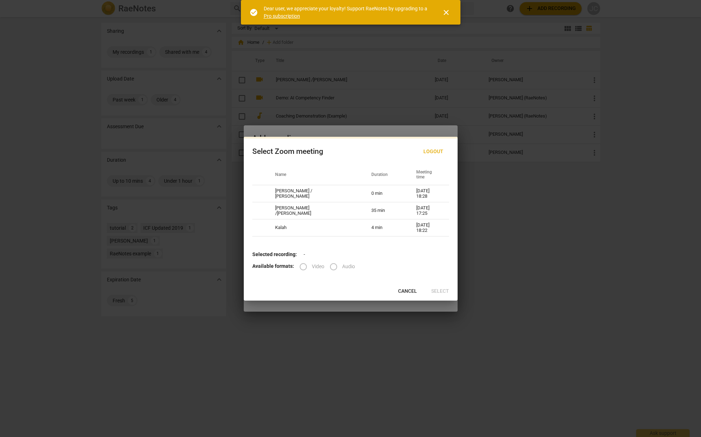
click at [302, 266] on label "Video" at bounding box center [310, 266] width 30 height 17
click at [335, 230] on td "Kalah" at bounding box center [315, 228] width 96 height 17
radio input "true"
click at [443, 14] on span "close" at bounding box center [446, 12] width 9 height 9
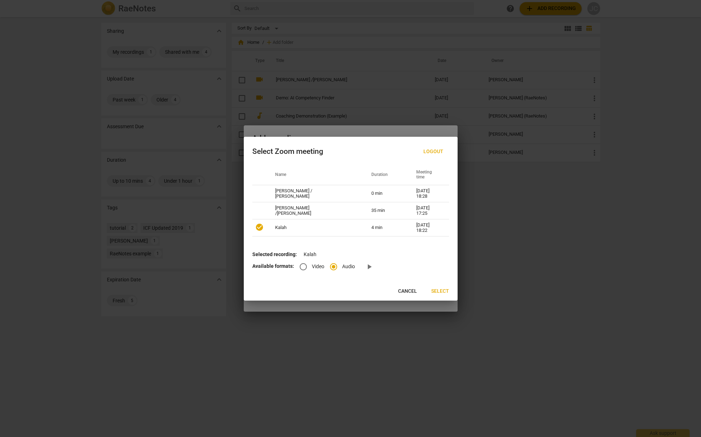
click at [299, 268] on input "Video" at bounding box center [303, 266] width 17 height 17
radio input "true"
click at [442, 293] on span "Select" at bounding box center [440, 291] width 18 height 7
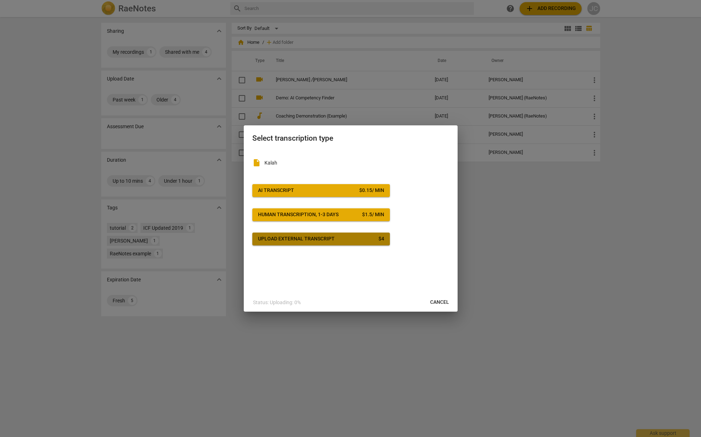
click at [320, 241] on div "Upload external transcript" at bounding box center [296, 239] width 77 height 7
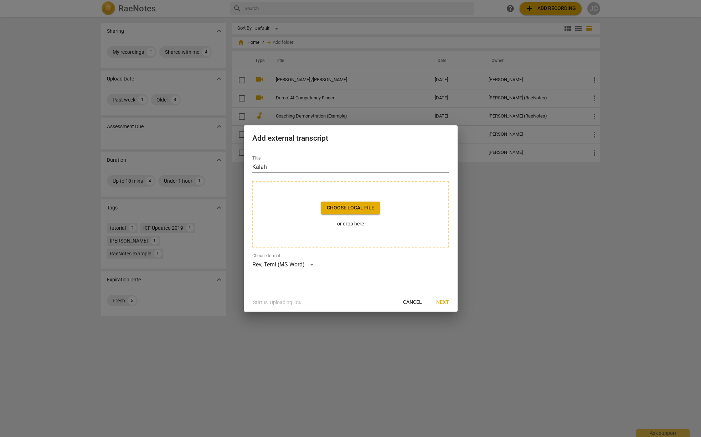
click at [342, 210] on span "Choose local file" at bounding box center [350, 208] width 47 height 7
click at [353, 225] on p "or drop here" at bounding box center [350, 223] width 59 height 7
click at [439, 300] on span "Next" at bounding box center [442, 302] width 13 height 7
click at [310, 263] on div "Rev, Temi (MS Word)" at bounding box center [284, 264] width 64 height 11
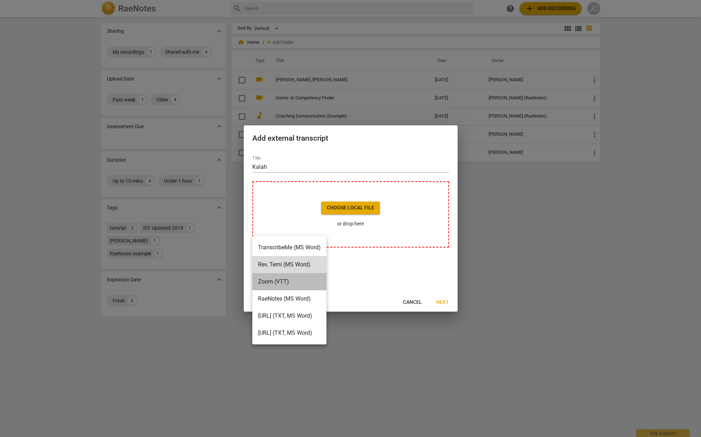
click at [280, 286] on li "Zoom (VTT)" at bounding box center [289, 281] width 74 height 17
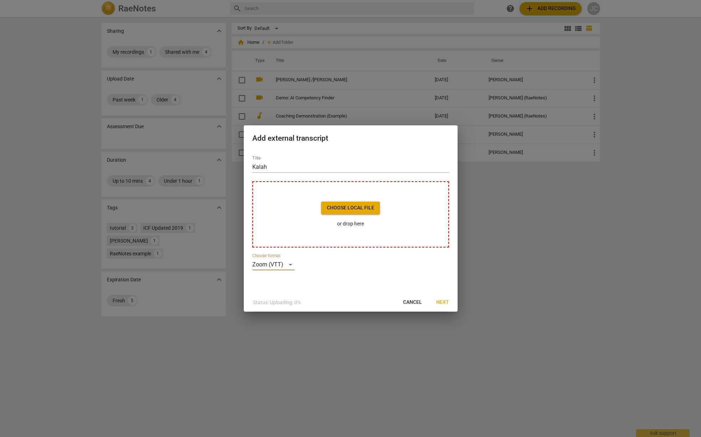
click at [436, 301] on button "Next" at bounding box center [443, 302] width 24 height 13
click at [416, 302] on span "Cancel" at bounding box center [412, 302] width 19 height 7
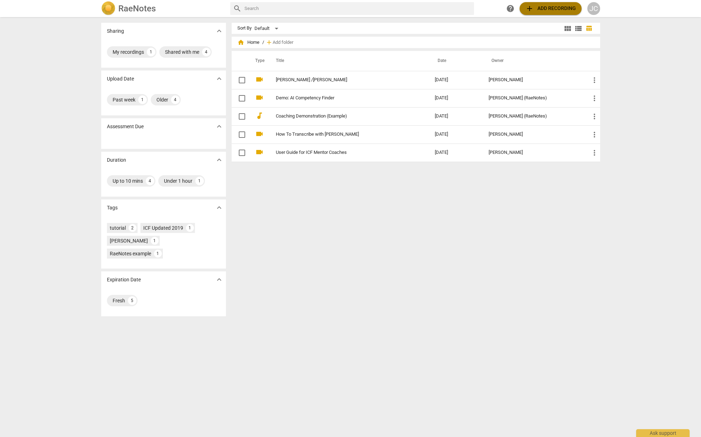
click at [548, 7] on span "add Add recording" at bounding box center [550, 8] width 51 height 9
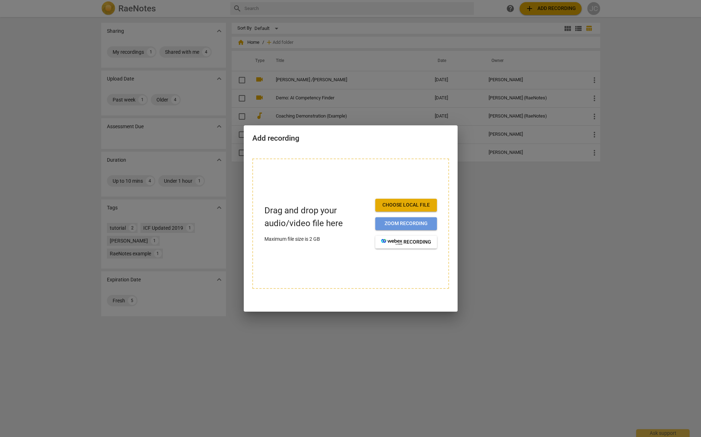
click at [395, 222] on span "Zoom recording" at bounding box center [406, 223] width 50 height 7
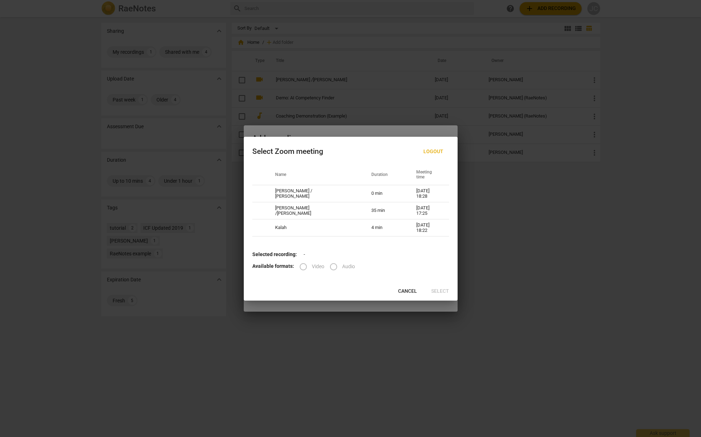
click at [301, 267] on label "Video" at bounding box center [310, 266] width 30 height 17
click at [303, 266] on label "Video" at bounding box center [310, 266] width 30 height 17
click at [301, 268] on label "Video" at bounding box center [310, 266] width 30 height 17
click at [301, 267] on label "Video" at bounding box center [310, 266] width 30 height 17
click at [302, 267] on label "Video" at bounding box center [310, 266] width 30 height 17
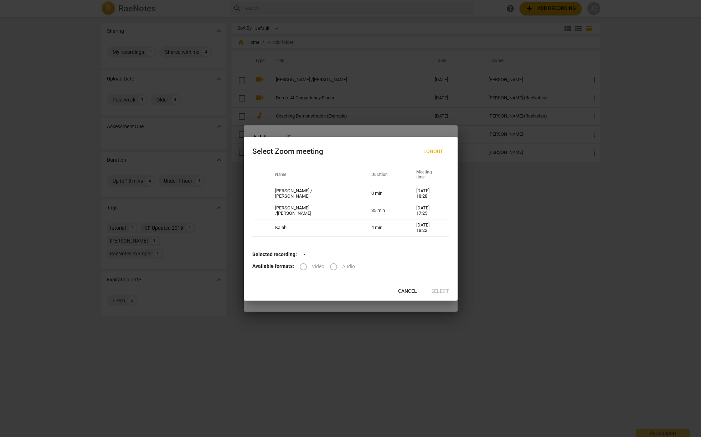
click at [406, 289] on span "Cancel" at bounding box center [407, 291] width 19 height 7
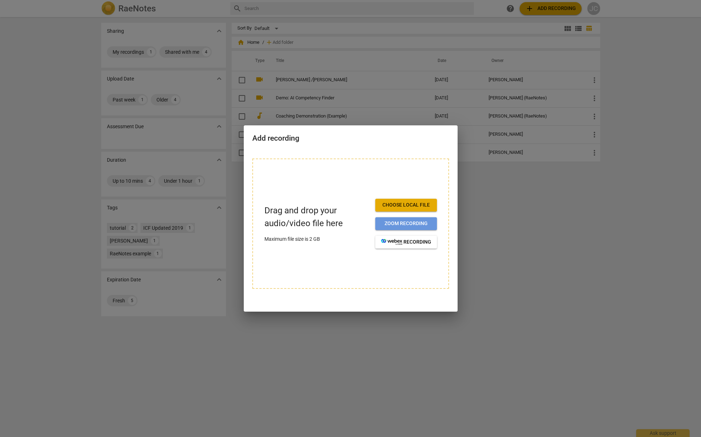
click at [386, 227] on span "Zoom recording" at bounding box center [406, 223] width 50 height 7
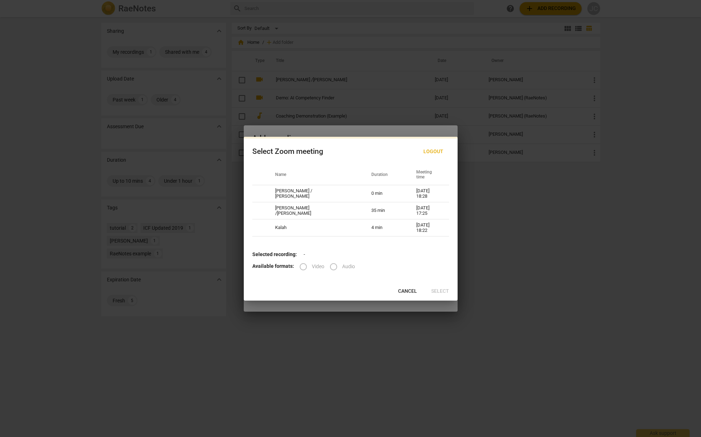
click at [300, 267] on label "Video" at bounding box center [310, 266] width 30 height 17
click at [429, 152] on span "Logout" at bounding box center [434, 151] width 20 height 7
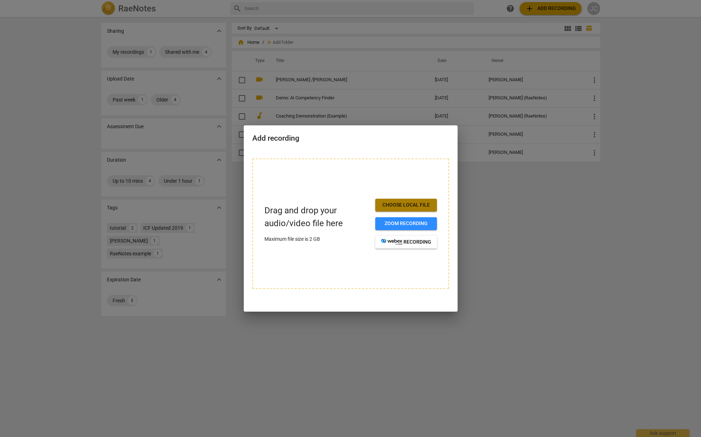
click at [388, 204] on span "Choose local file" at bounding box center [406, 205] width 50 height 7
drag, startPoint x: 382, startPoint y: 152, endPoint x: 335, endPoint y: 183, distance: 55.7
click at [335, 183] on div "Drag and drop your audio/video file here Maximum file size is 2 GB Choose local…" at bounding box center [350, 224] width 197 height 130
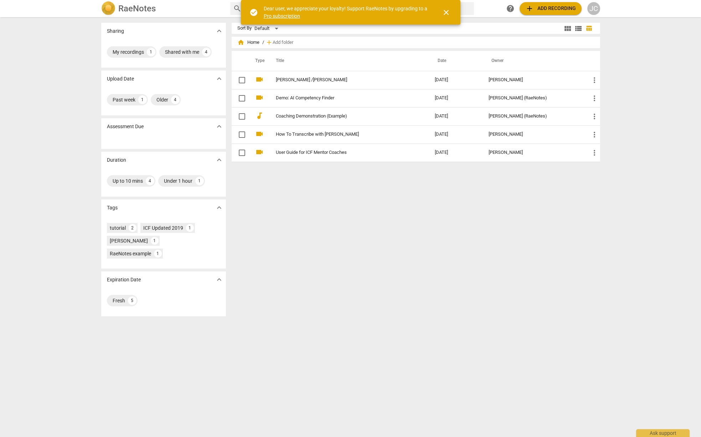
click at [287, 16] on link "Pro subscription" at bounding box center [282, 16] width 36 height 6
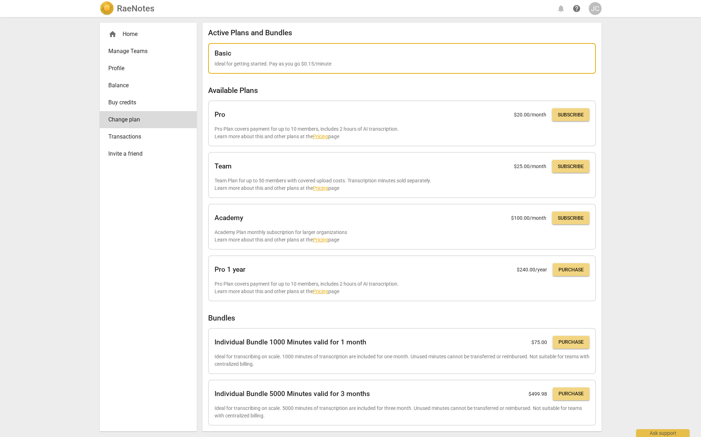
click at [378, 60] on div "Basic Ideal for getting started. Pay as you go $0.15/minute" at bounding box center [402, 59] width 375 height 18
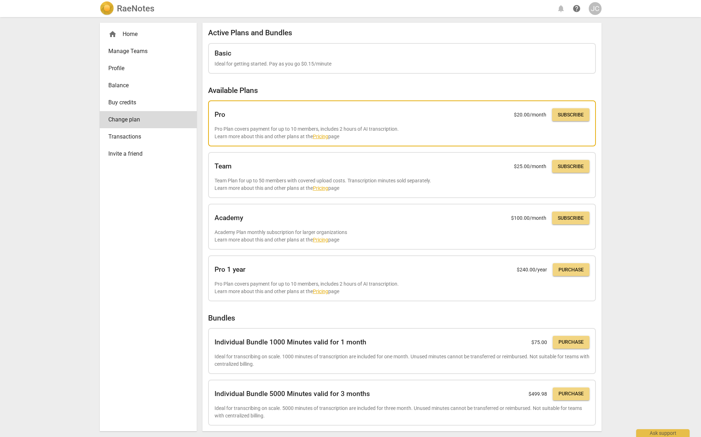
click at [320, 137] on link "Pricing" at bounding box center [320, 137] width 15 height 6
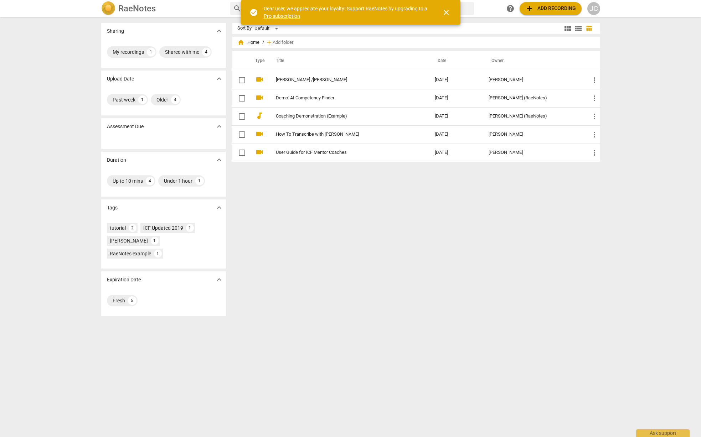
click at [290, 16] on link "Pro subscription" at bounding box center [282, 16] width 36 height 6
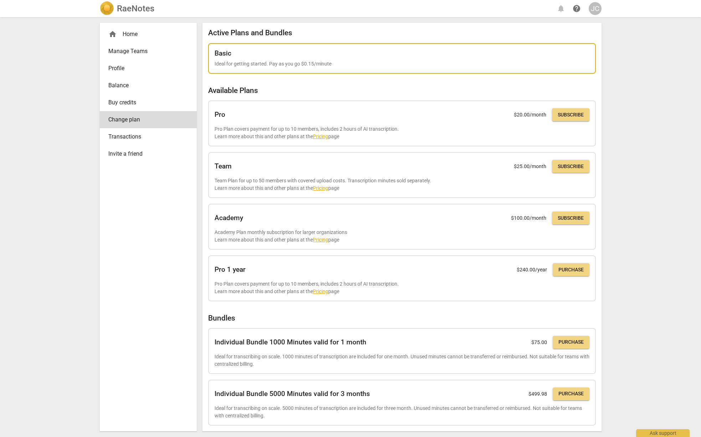
click at [343, 57] on div "Basic Ideal for getting started. Pay as you go $0.15/minute" at bounding box center [402, 59] width 375 height 18
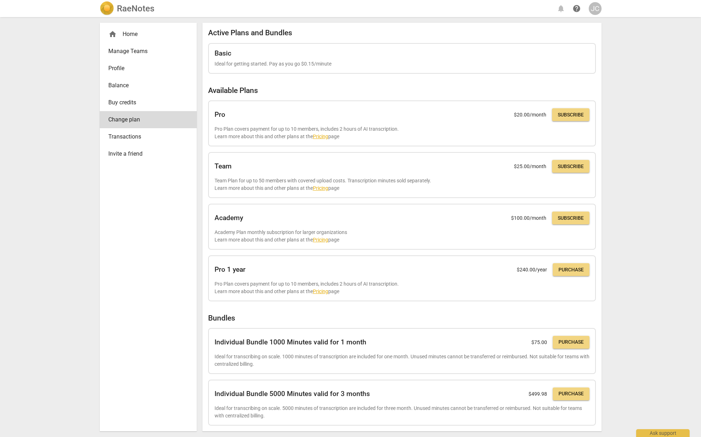
click at [114, 106] on span "Buy credits" at bounding box center [145, 102] width 74 height 9
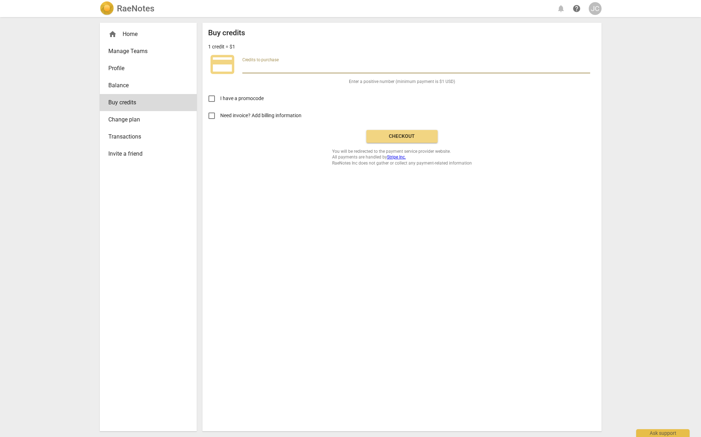
click at [246, 64] on input "number" at bounding box center [416, 68] width 348 height 10
type input "20.00"
click at [401, 139] on span "Checkout" at bounding box center [402, 136] width 60 height 7
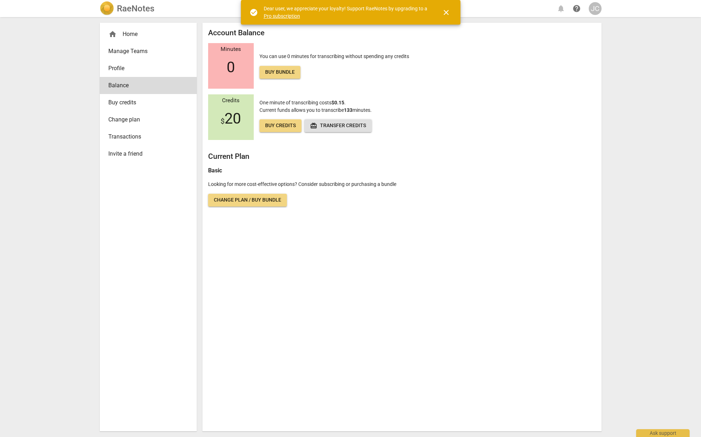
click at [452, 15] on span "close" at bounding box center [446, 12] width 17 height 9
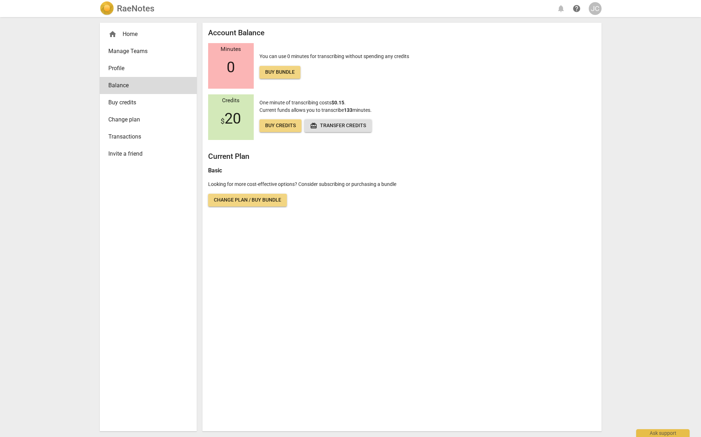
click at [116, 50] on span "Manage Teams" at bounding box center [145, 51] width 74 height 9
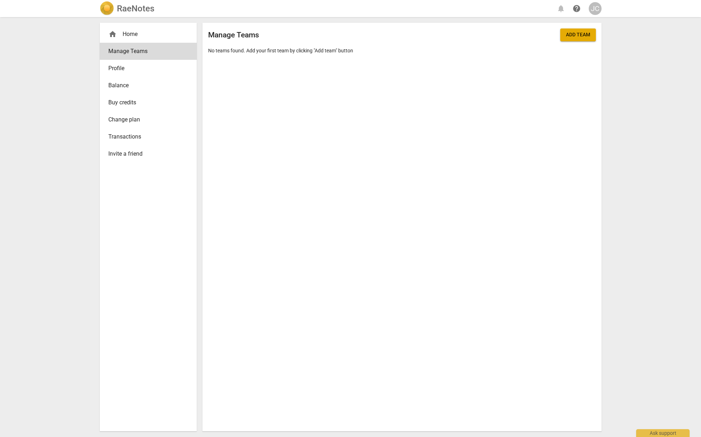
click at [119, 34] on div "home Home" at bounding box center [145, 34] width 74 height 9
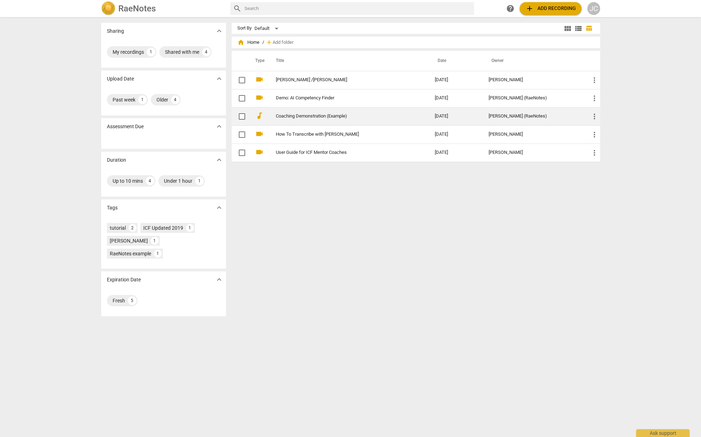
click at [373, 118] on link "Coaching Demonstration (Example)" at bounding box center [342, 116] width 133 height 5
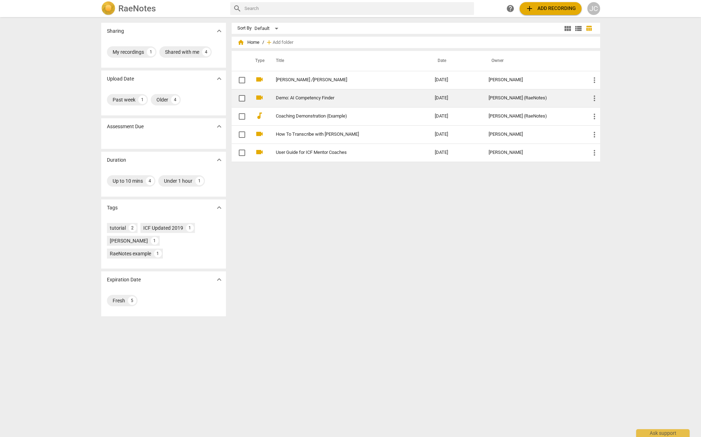
click at [298, 96] on link "Demo: AI Competency Finder" at bounding box center [342, 98] width 133 height 5
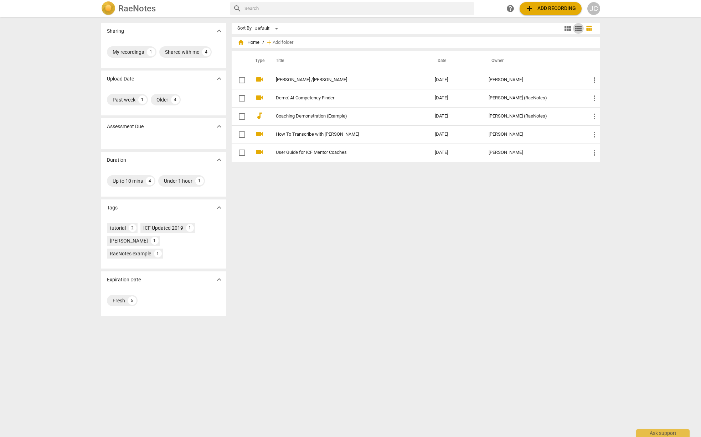
click at [579, 29] on span "view_list" at bounding box center [578, 28] width 9 height 9
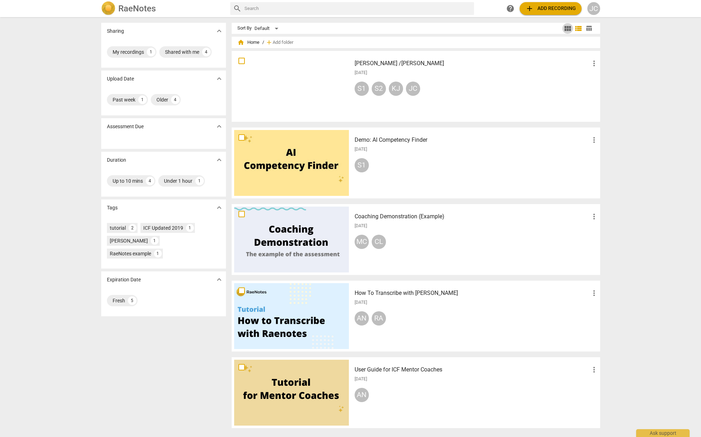
click at [569, 29] on span "view_module" at bounding box center [568, 28] width 9 height 9
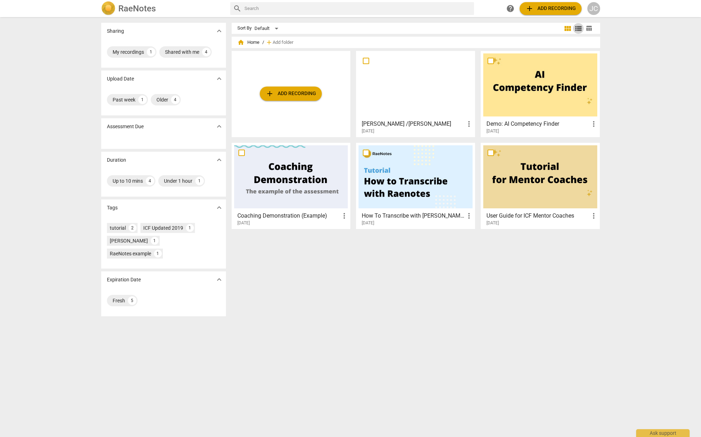
click at [578, 29] on span "view_list" at bounding box center [578, 28] width 9 height 9
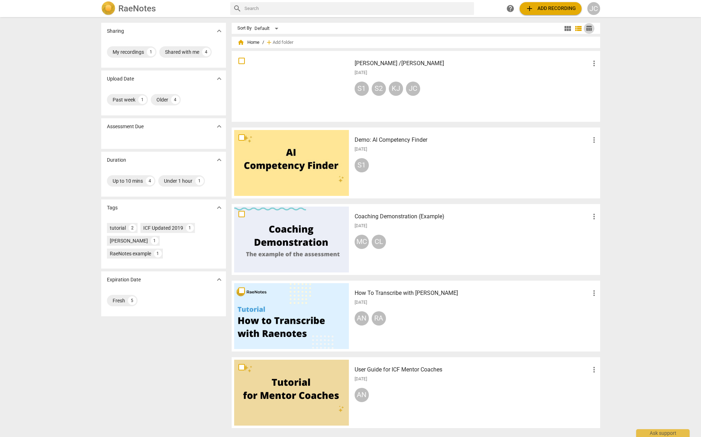
click at [590, 29] on span "table_chart" at bounding box center [589, 28] width 7 height 7
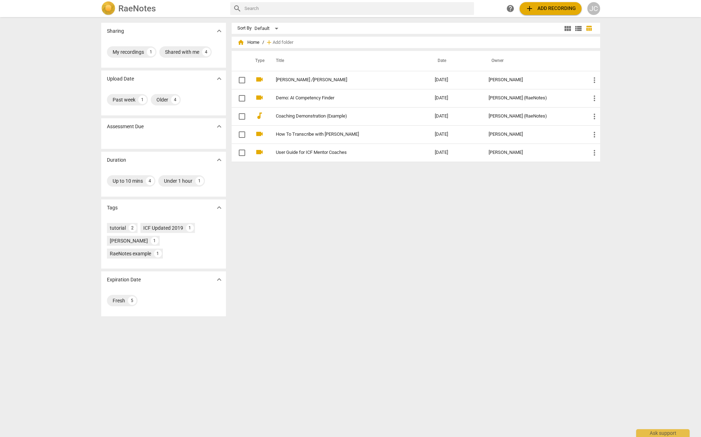
click at [574, 29] on span "view_list" at bounding box center [578, 28] width 9 height 9
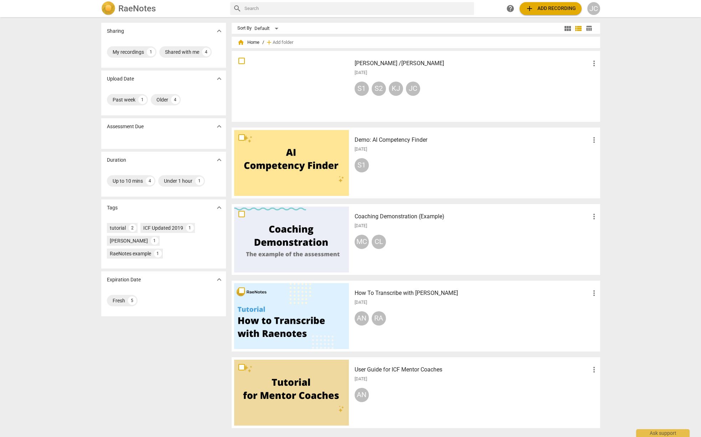
click at [253, 6] on input "text" at bounding box center [358, 8] width 227 height 11
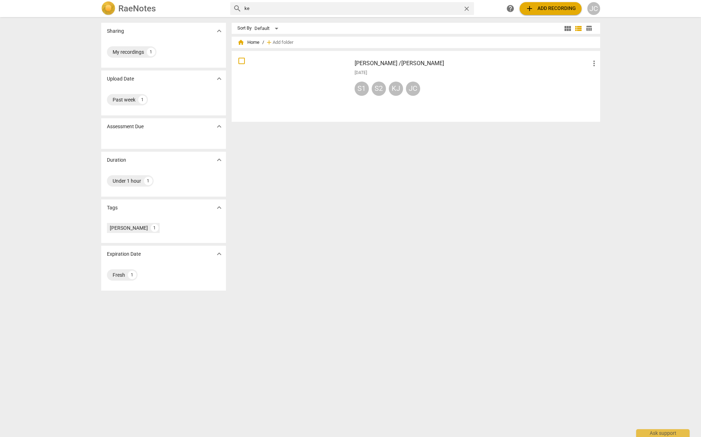
type input "k"
click at [579, 30] on span "view_list" at bounding box center [578, 28] width 9 height 9
click at [578, 29] on span "view_list" at bounding box center [578, 28] width 9 height 9
